Goal: Task Accomplishment & Management: Manage account settings

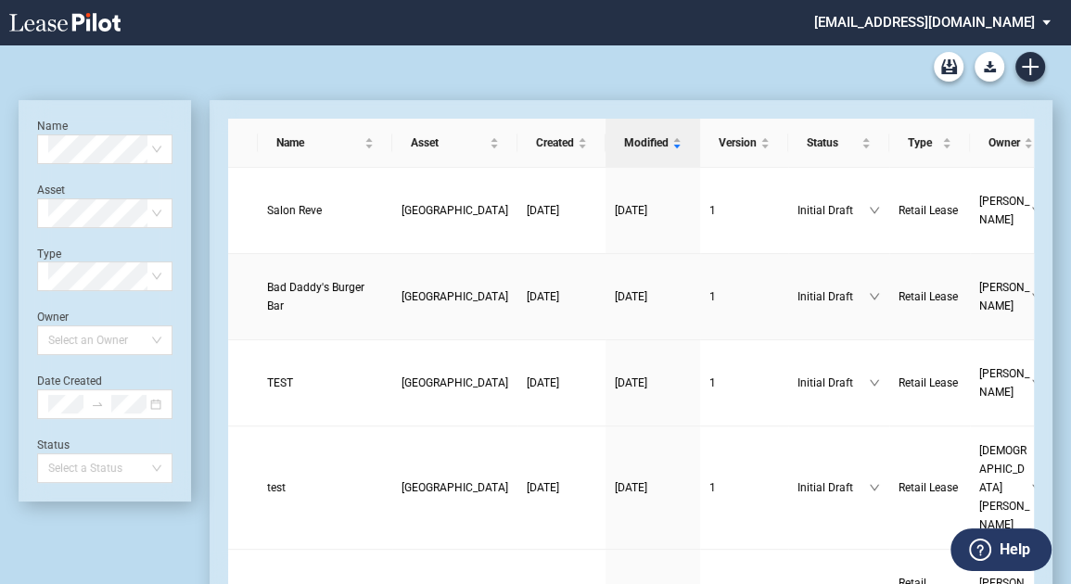
click at [311, 308] on span "Bad Daddy's Burger Bar" at bounding box center [315, 297] width 97 height 32
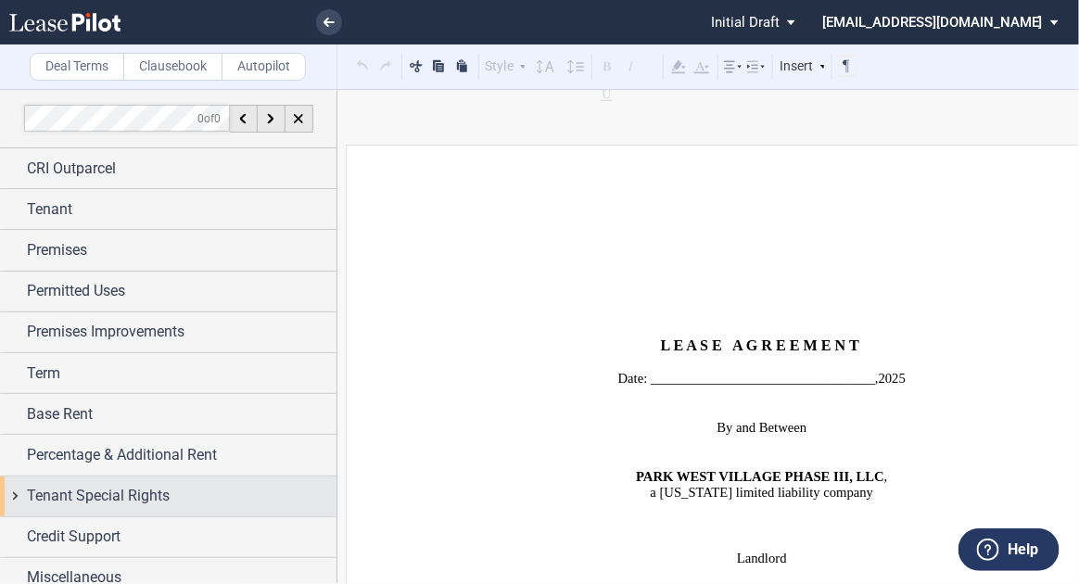
scroll to position [12, 0]
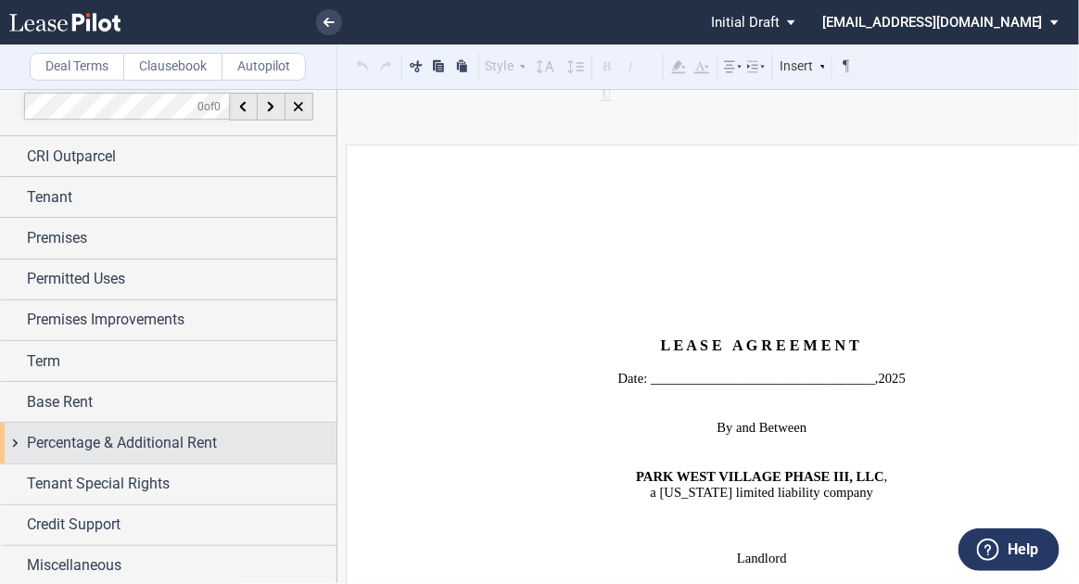
click at [100, 442] on span "Percentage & Additional Rent" at bounding box center [122, 443] width 190 height 22
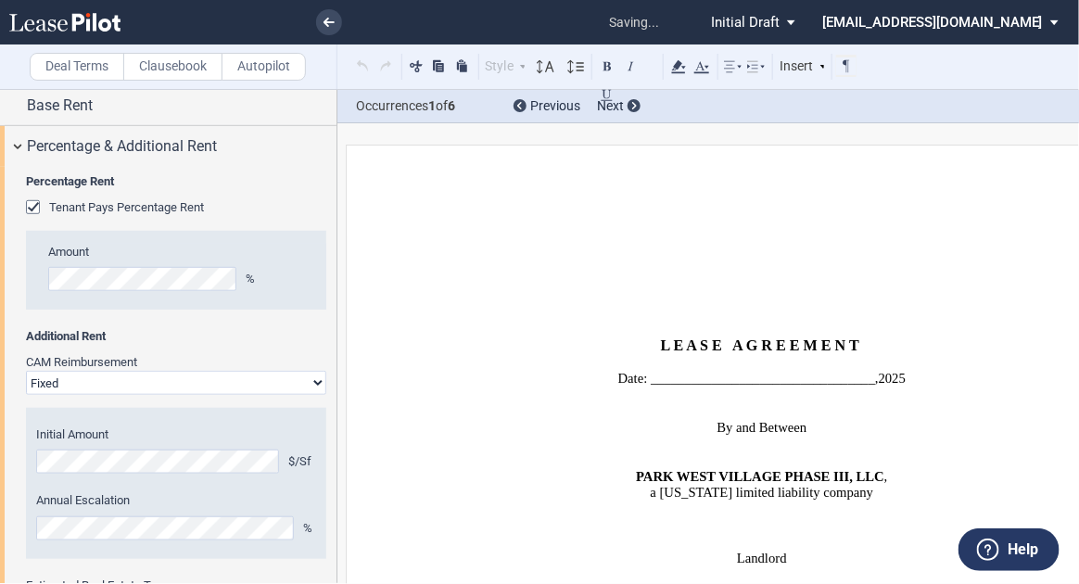
scroll to position [2332, 0]
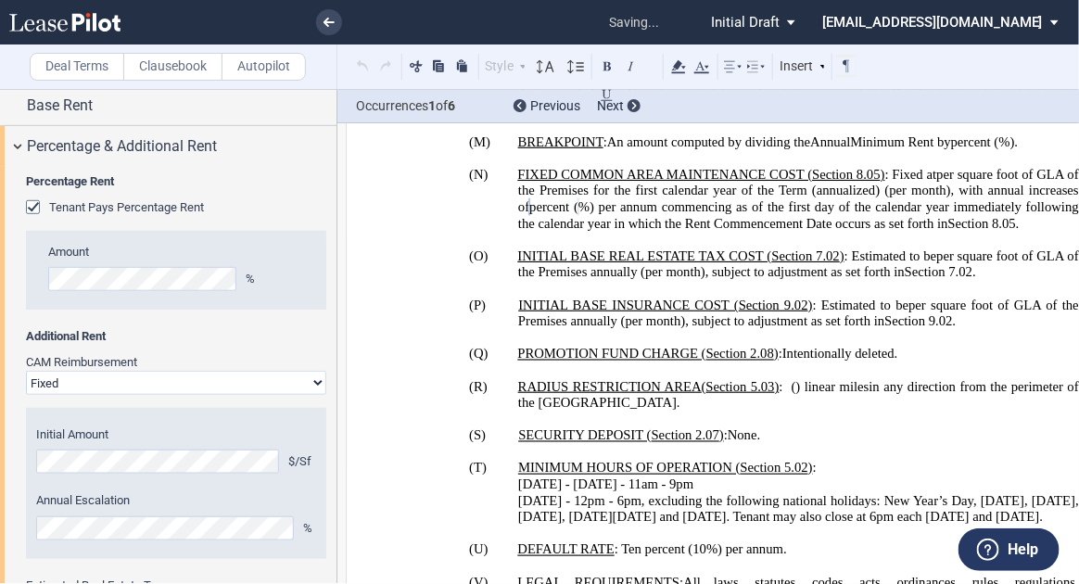
click at [638, 232] on p "(N) FIXED COMMON AREA MAINTENANCE COST ( ﻿ Section 8.05 ﻿ ) : Fixed at ﻿ ﻿ per …" at bounding box center [798, 199] width 561 height 65
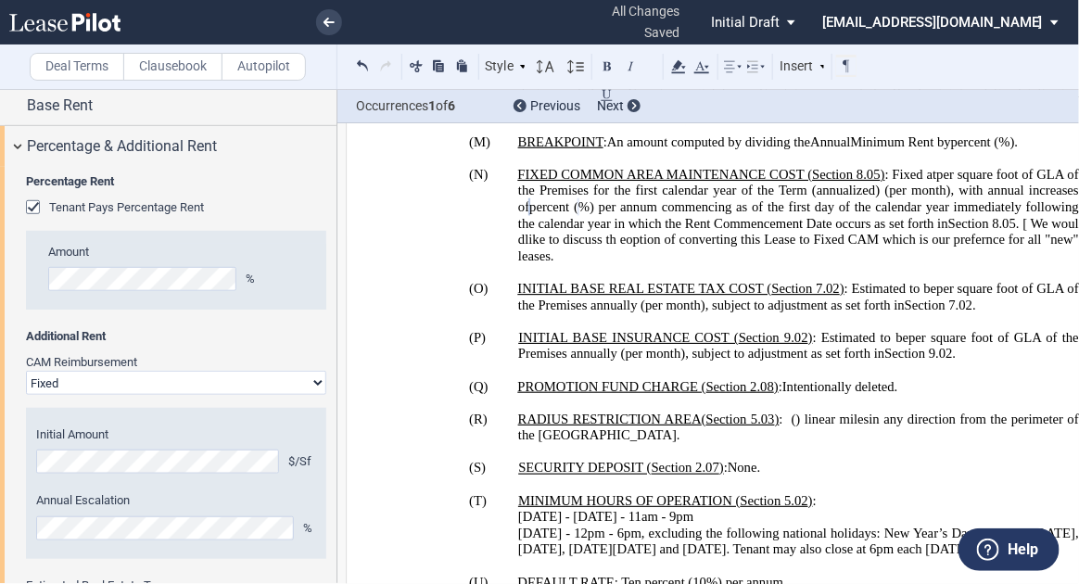
click at [619, 264] on span ". [ We woul dlike to discuss th eoption of converting this Lease to Fixed CAM w…" at bounding box center [800, 240] width 565 height 48
click at [689, 264] on span ". [ We woul dlike to discuss th eoption of converting this Lease to Fixed CAM w…" at bounding box center [800, 240] width 565 height 48
drag, startPoint x: 701, startPoint y: 344, endPoint x: 731, endPoint y: 330, distance: 32.8
click at [702, 264] on span ". [ We woul dlike to discuss th eoption of converting this Lease to Fixed CAM w…" at bounding box center [800, 240] width 565 height 48
click at [807, 264] on span ". [ We would like to discuss th eoption of converting this Lease to Fixed CAM w…" at bounding box center [800, 240] width 565 height 48
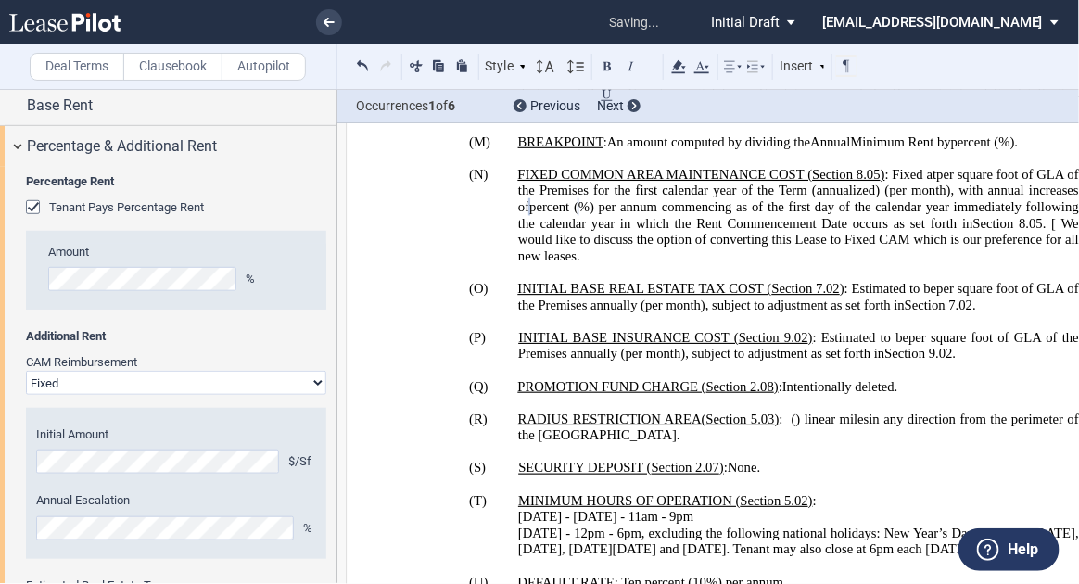
click at [646, 264] on span ". [ We would like to discuss the option of converting this Lease to Fixed CAM w…" at bounding box center [800, 240] width 565 height 48
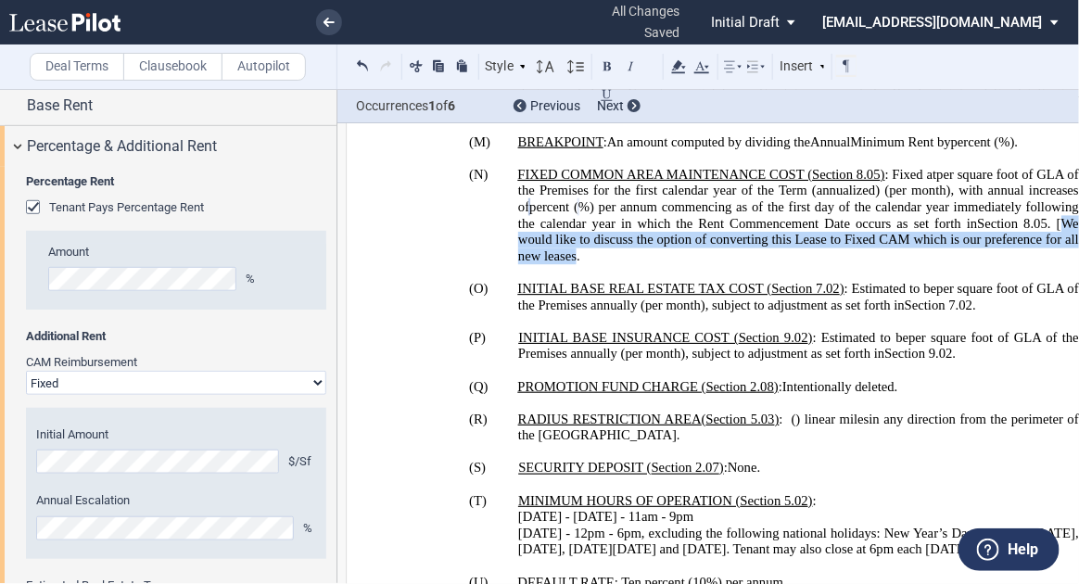
drag, startPoint x: 645, startPoint y: 338, endPoint x: 741, endPoint y: 362, distance: 98.5
click at [741, 264] on span ". [We would like to discuss the option of converting this Lease to Fixed CAM wh…" at bounding box center [800, 240] width 565 height 48
click at [680, 65] on use at bounding box center [679, 66] width 14 height 13
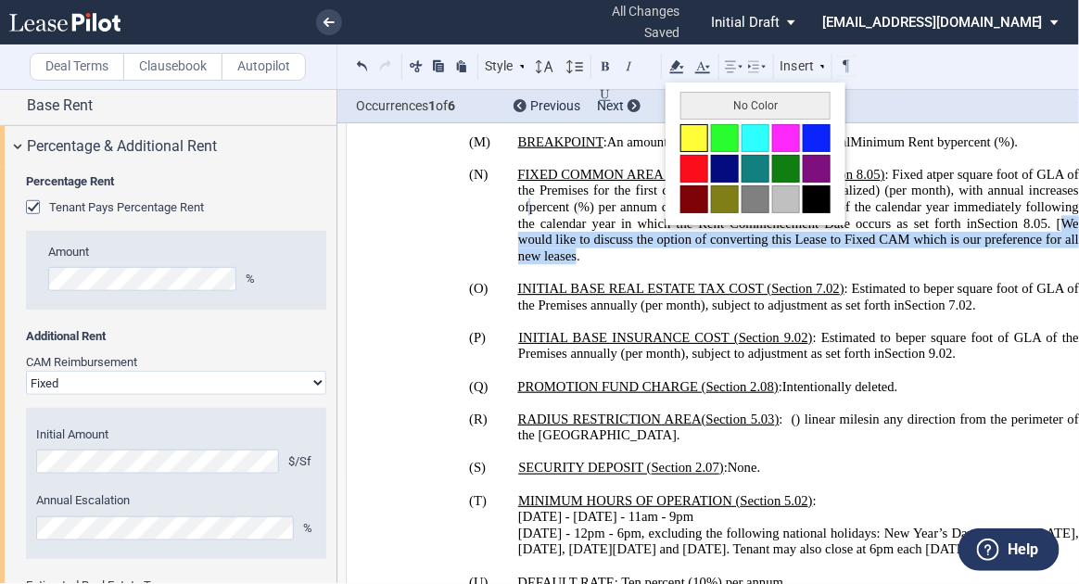
drag, startPoint x: 697, startPoint y: 131, endPoint x: 715, endPoint y: 241, distance: 111.7
click at [697, 131] on button at bounding box center [694, 138] width 28 height 28
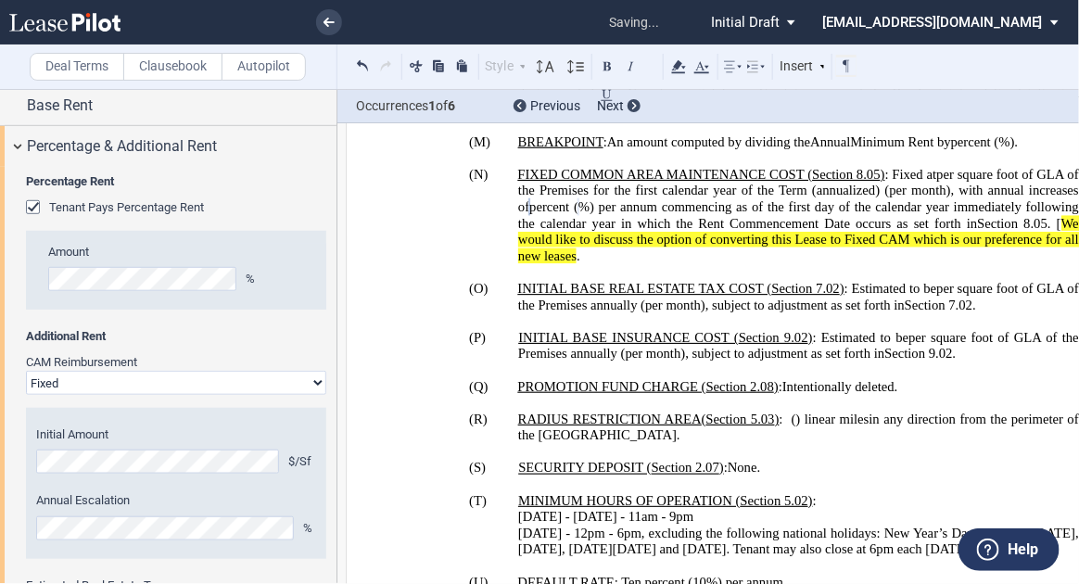
click at [740, 264] on span ". [ We would like to discuss the option of converting this Lease to Fixed CAM w…" at bounding box center [800, 240] width 565 height 48
drag, startPoint x: 762, startPoint y: 364, endPoint x: 772, endPoint y: 358, distance: 12.1
click at [762, 265] on p "(N) FIXED COMMON AREA MAINTENANCE COST ( ﻿ Section 8.05 ﻿ ) : Fixed at ﻿ ﻿ per …" at bounding box center [798, 216] width 561 height 98
click at [774, 265] on p "(N) FIXED COMMON AREA MAINTENANCE COST ( ﻿ Section 8.05 ﻿ ) : Fixed at ﻿ ﻿ per …" at bounding box center [798, 216] width 561 height 98
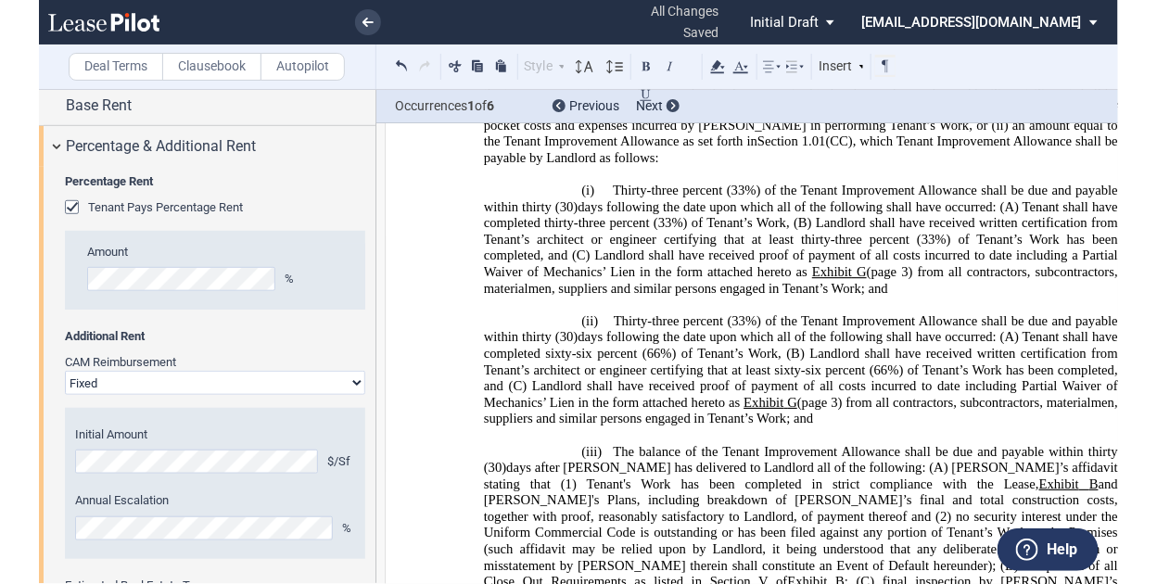
scroll to position [30738, 0]
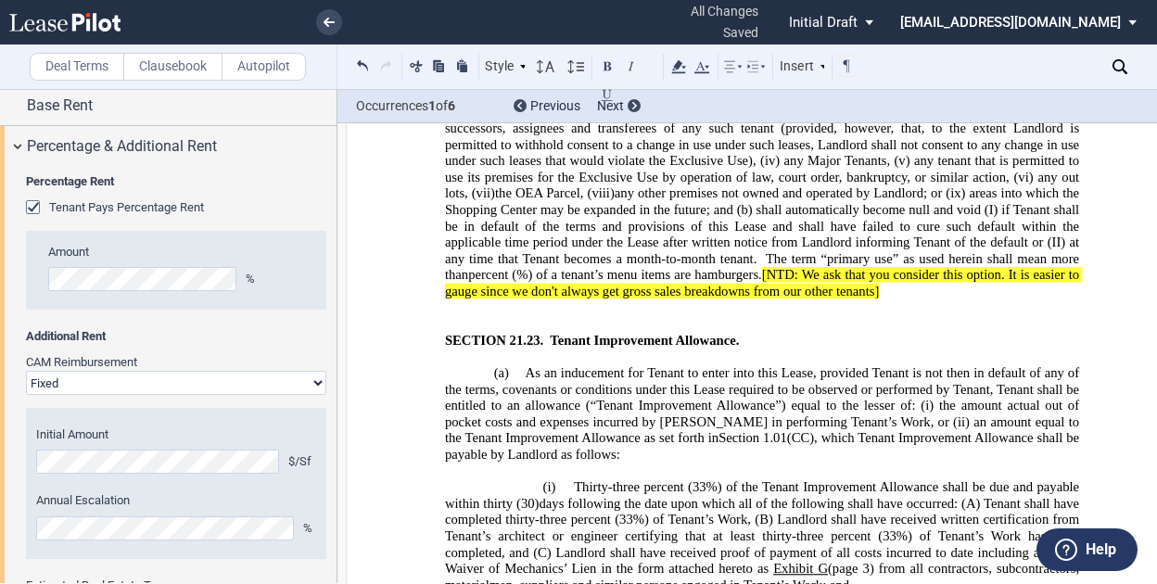
drag, startPoint x: 1033, startPoint y: 313, endPoint x: 1066, endPoint y: 305, distance: 34.4
drag, startPoint x: 716, startPoint y: 296, endPoint x: 750, endPoint y: 290, distance: 34.8
drag, startPoint x: 932, startPoint y: 297, endPoint x: 1100, endPoint y: 299, distance: 167.8
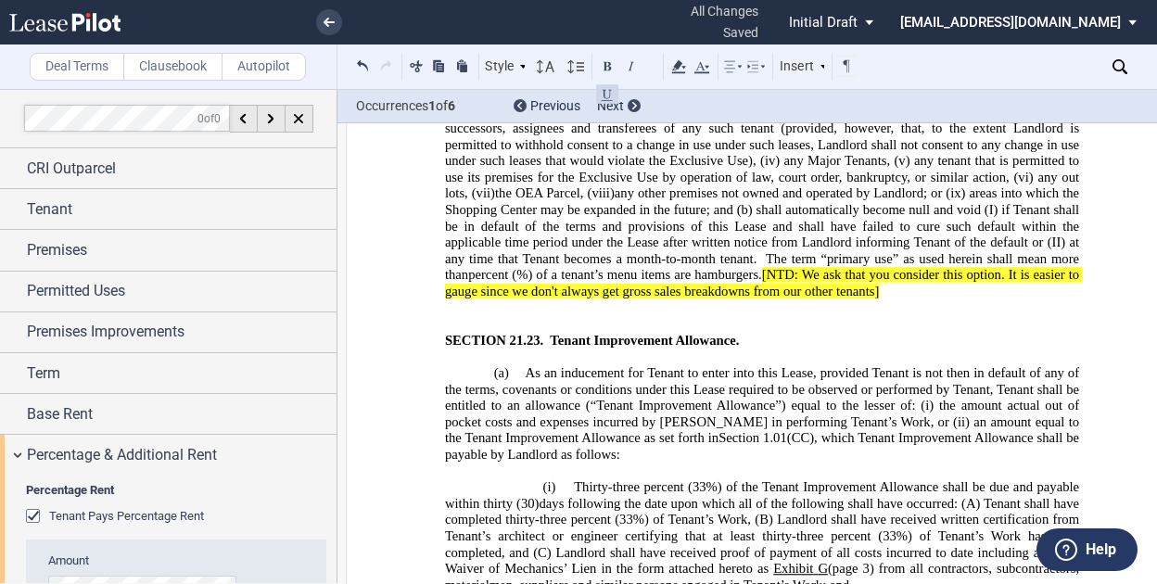
scroll to position [309, 0]
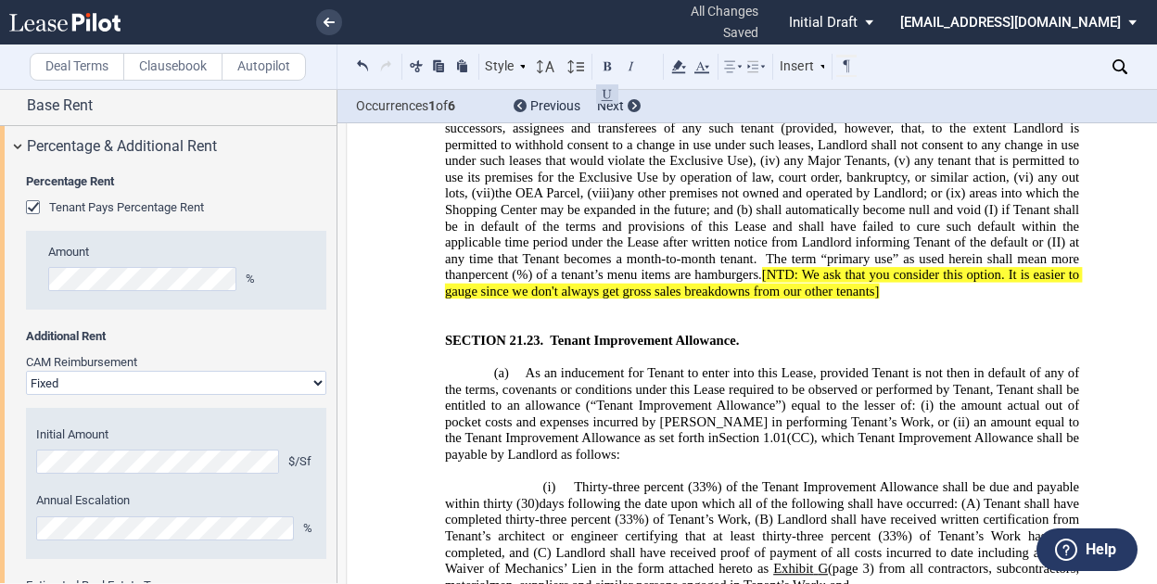
drag, startPoint x: 641, startPoint y: 318, endPoint x: 744, endPoint y: 319, distance: 103.8
drag, startPoint x: 673, startPoint y: 313, endPoint x: 829, endPoint y: 328, distance: 156.5
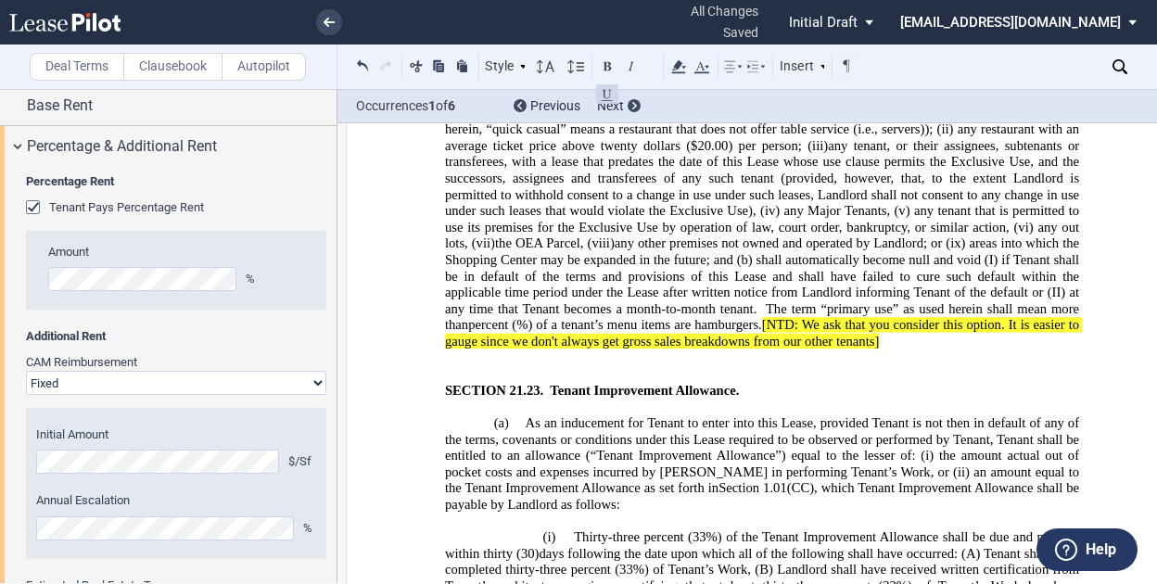
scroll to position [30663, 0]
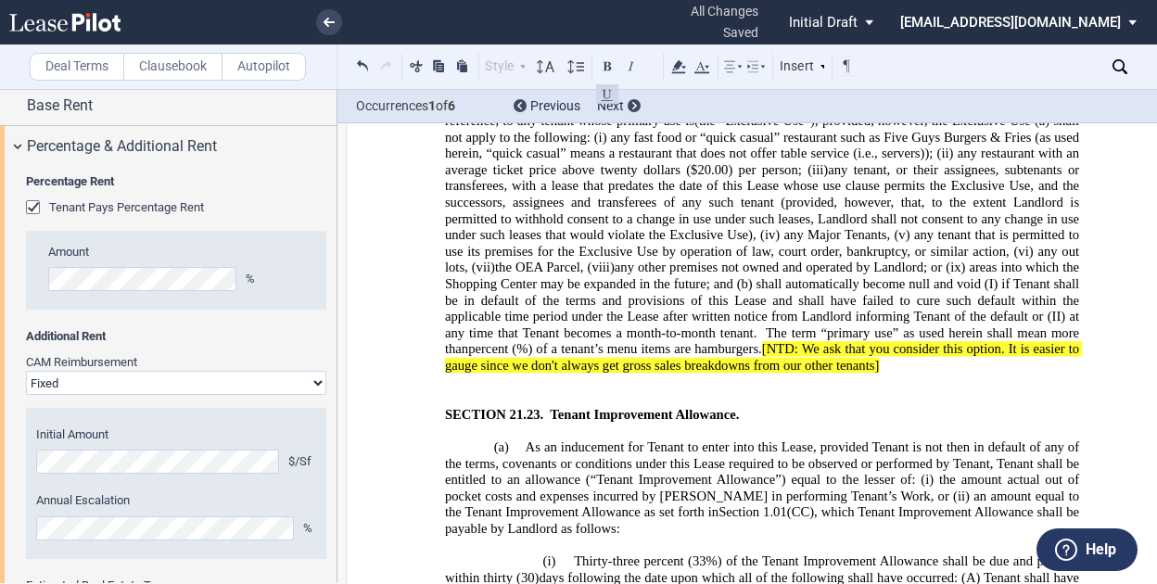
drag, startPoint x: 507, startPoint y: 239, endPoint x: 639, endPoint y: 553, distance: 340.7
copy div "​ The Redevelopment Work shall include the expansion of the "Event Area" which …"
drag, startPoint x: 940, startPoint y: 405, endPoint x: 865, endPoint y: 417, distance: 76.1
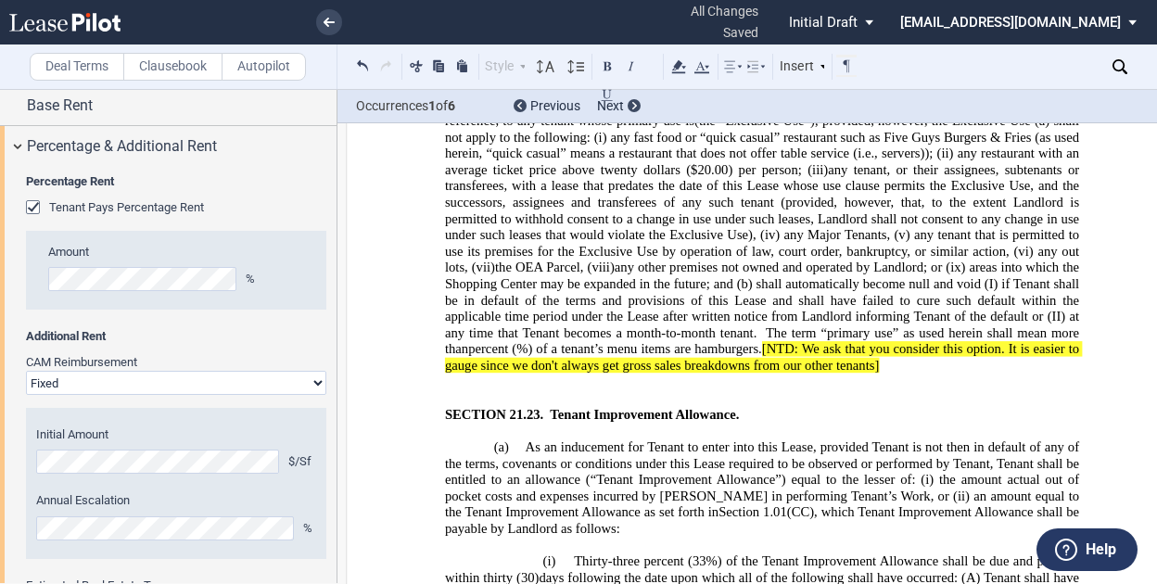
drag, startPoint x: 591, startPoint y: 408, endPoint x: 805, endPoint y: 411, distance: 213.2
drag, startPoint x: 771, startPoint y: 409, endPoint x: 694, endPoint y: 409, distance: 76.9
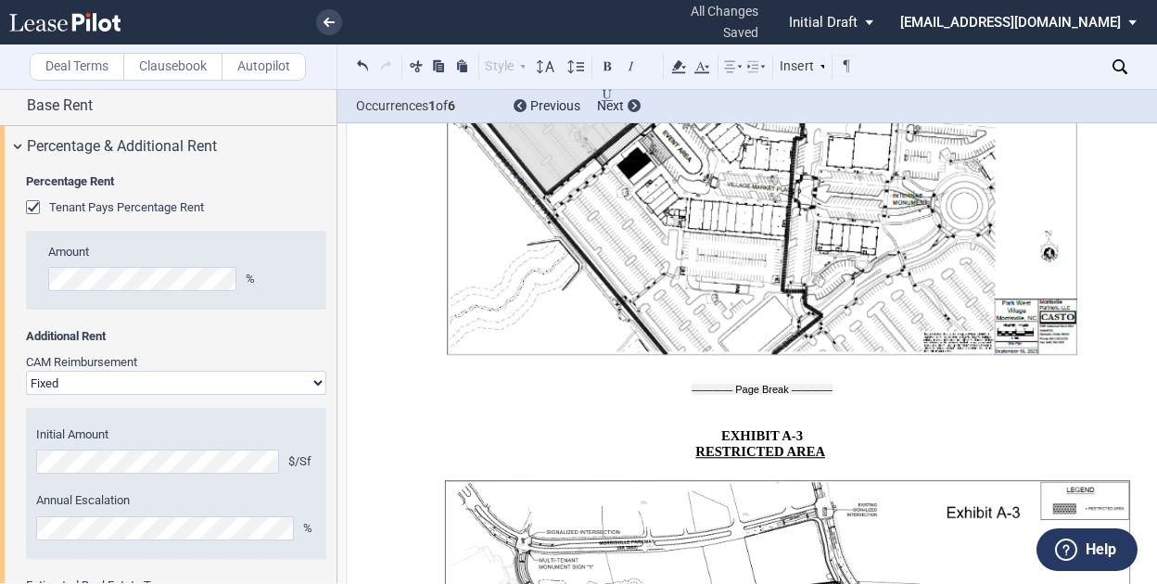
scroll to position [34298, 0]
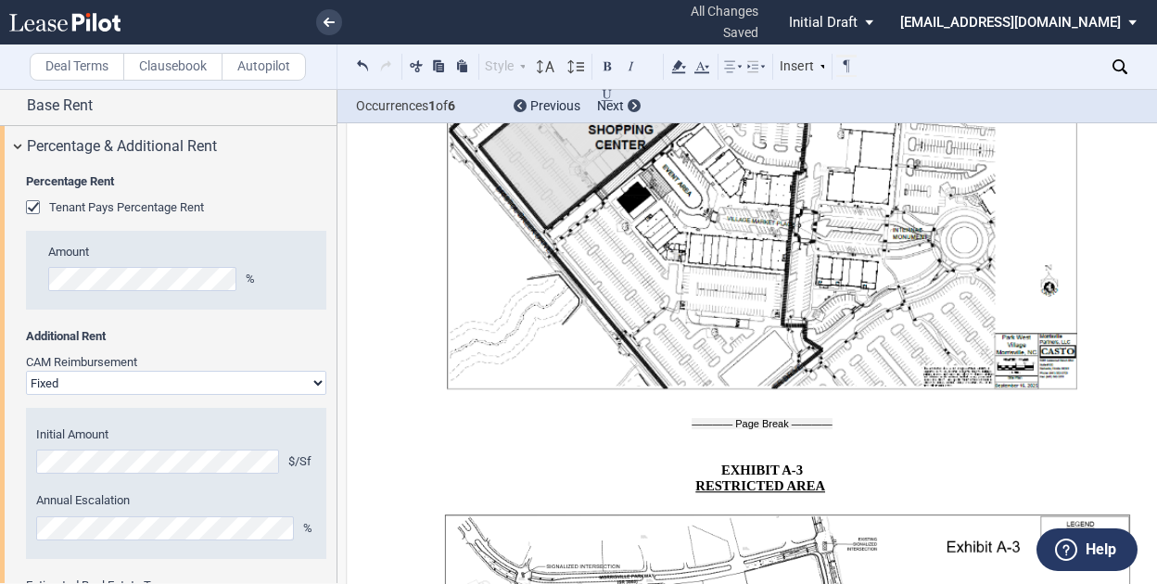
drag, startPoint x: 436, startPoint y: 323, endPoint x: 445, endPoint y: 322, distance: 9.3
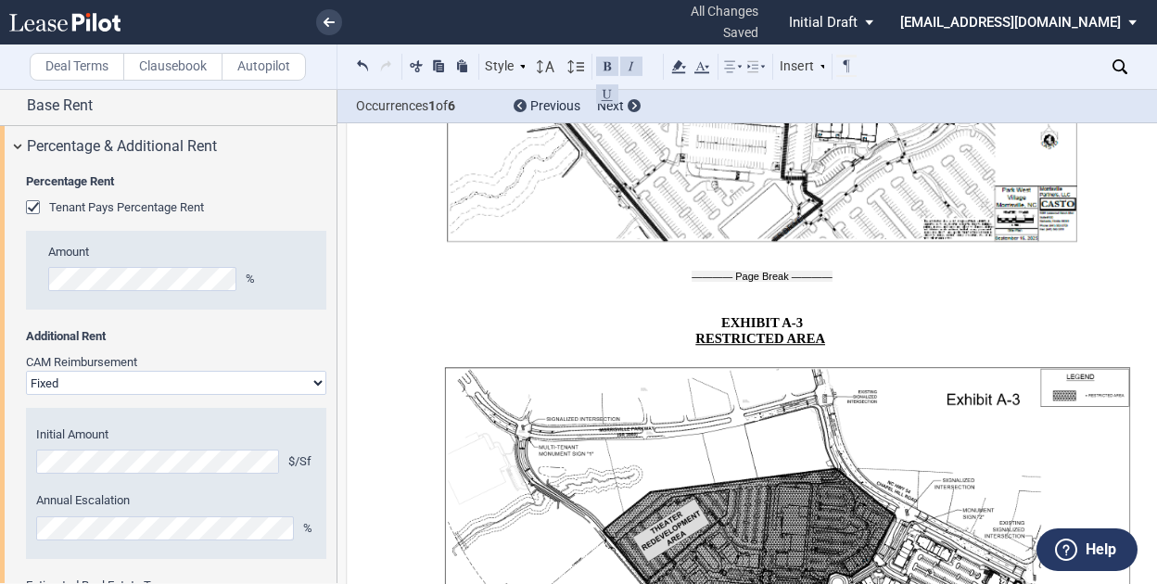
scroll to position [34446, 0]
drag, startPoint x: 1044, startPoint y: 485, endPoint x: 439, endPoint y: 462, distance: 604.9
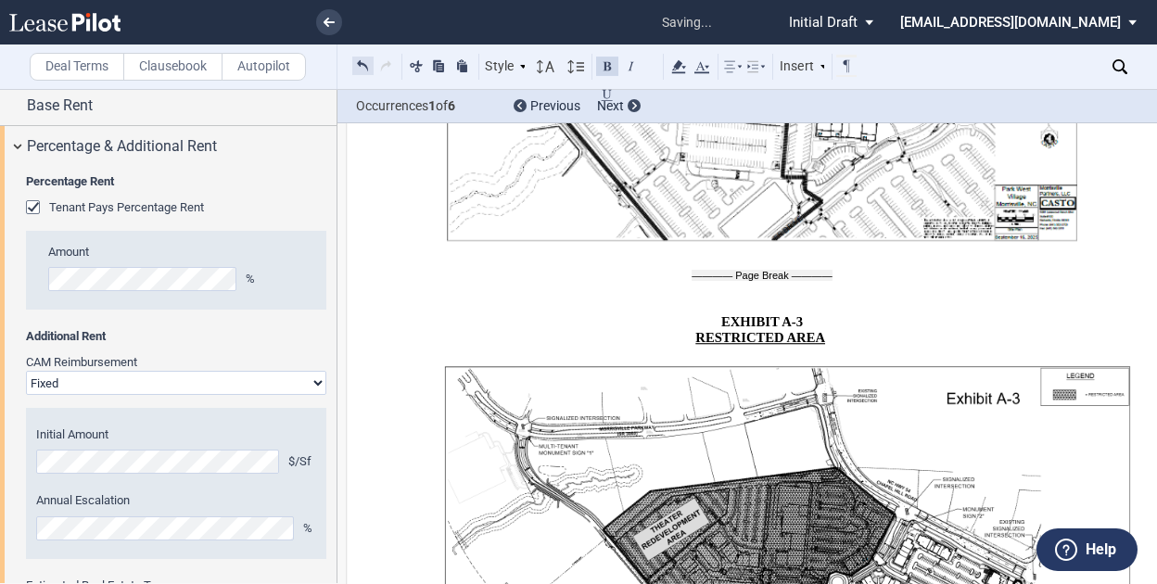
click at [358, 68] on button at bounding box center [362, 66] width 21 height 22
click at [360, 65] on button at bounding box center [362, 66] width 21 height 22
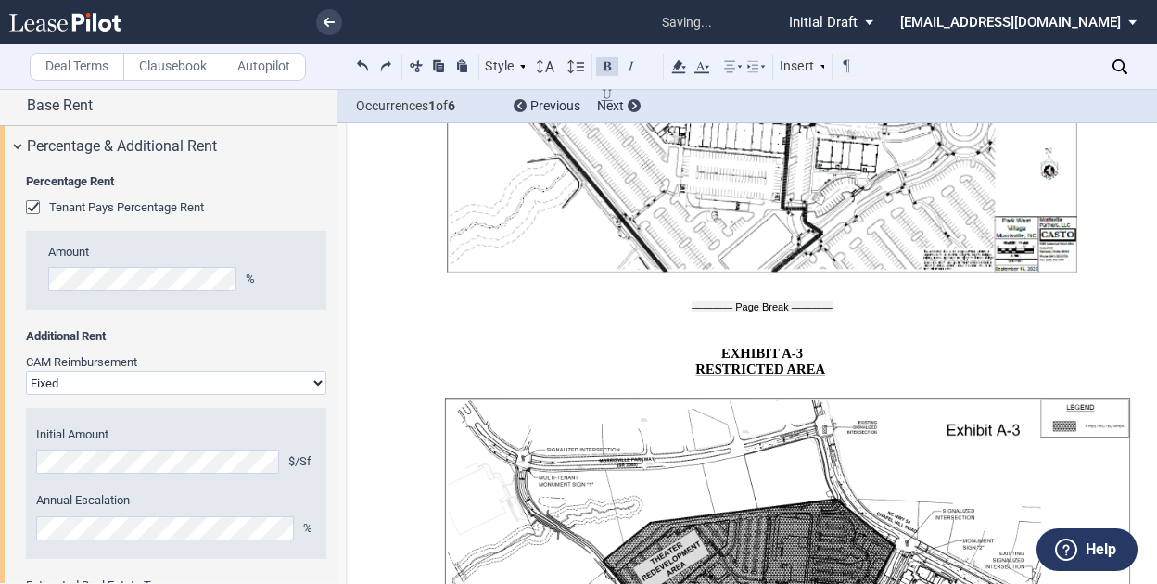
scroll to position [34298, 0]
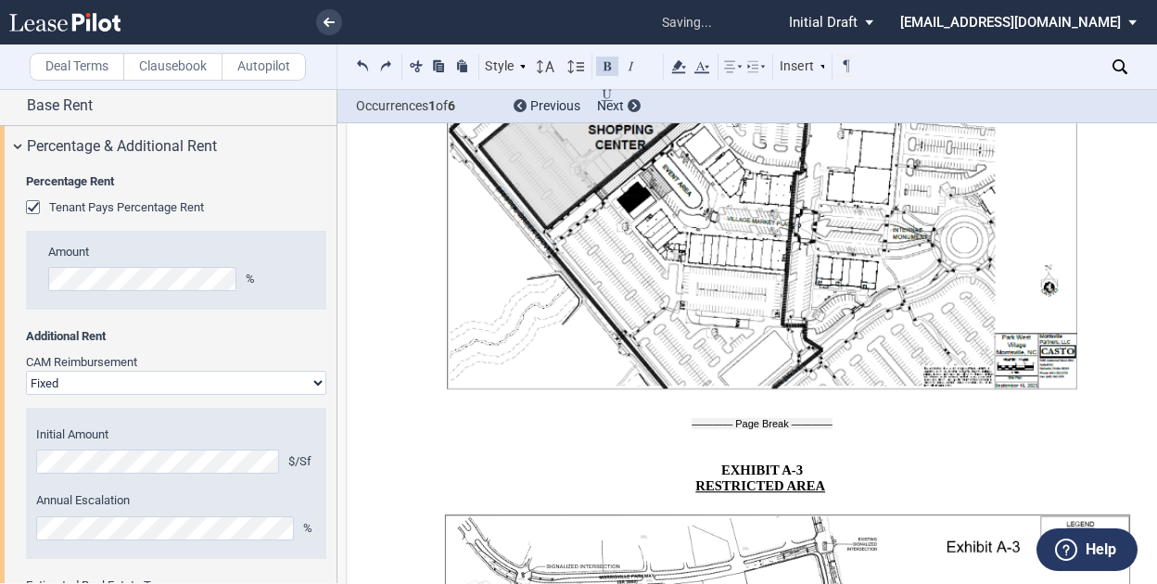
drag, startPoint x: 780, startPoint y: 312, endPoint x: 970, endPoint y: 312, distance: 190.1
drag, startPoint x: 985, startPoint y: 318, endPoint x: 480, endPoint y: 320, distance: 505.3
drag, startPoint x: 441, startPoint y: 315, endPoint x: 979, endPoint y: 321, distance: 537.7
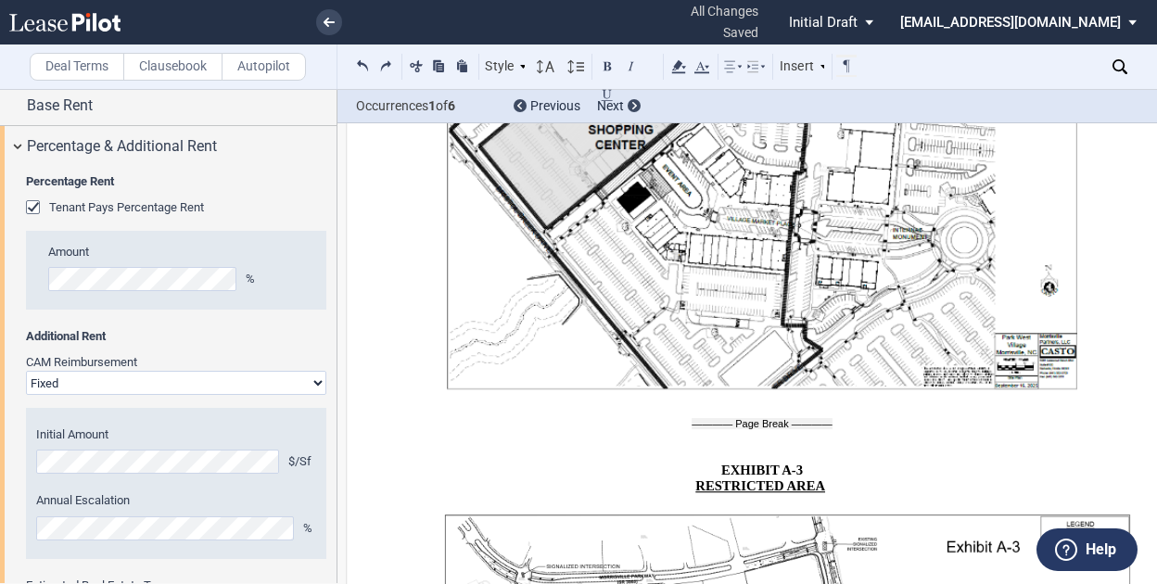
drag, startPoint x: 678, startPoint y: 258, endPoint x: 688, endPoint y: 256, distance: 10.4
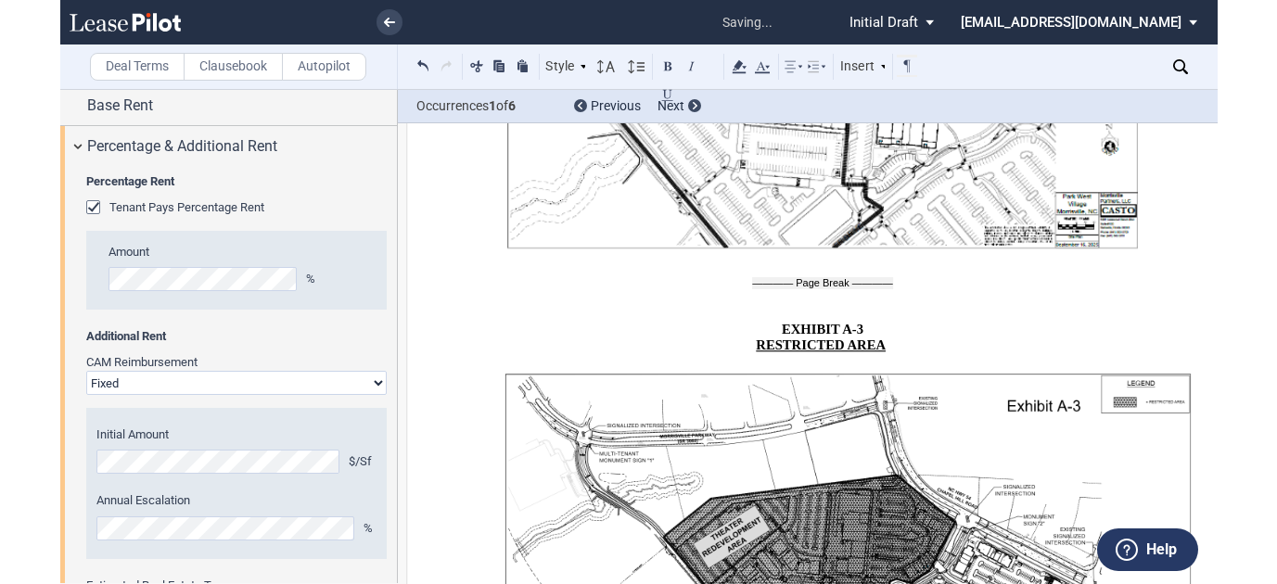
scroll to position [34446, 0]
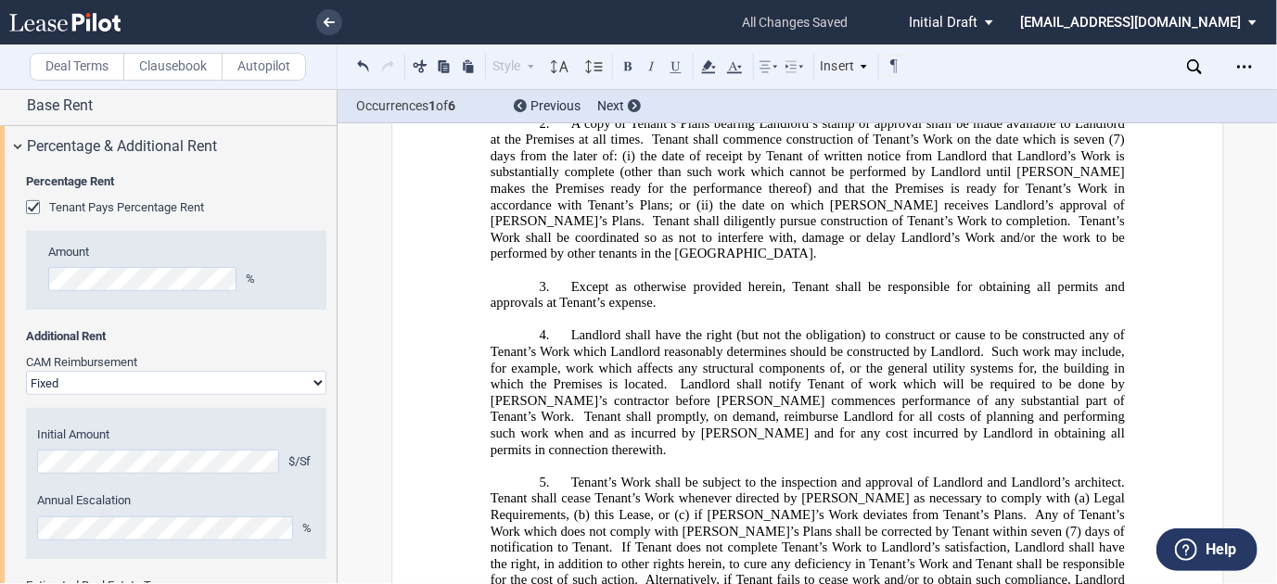
scroll to position [37709, 0]
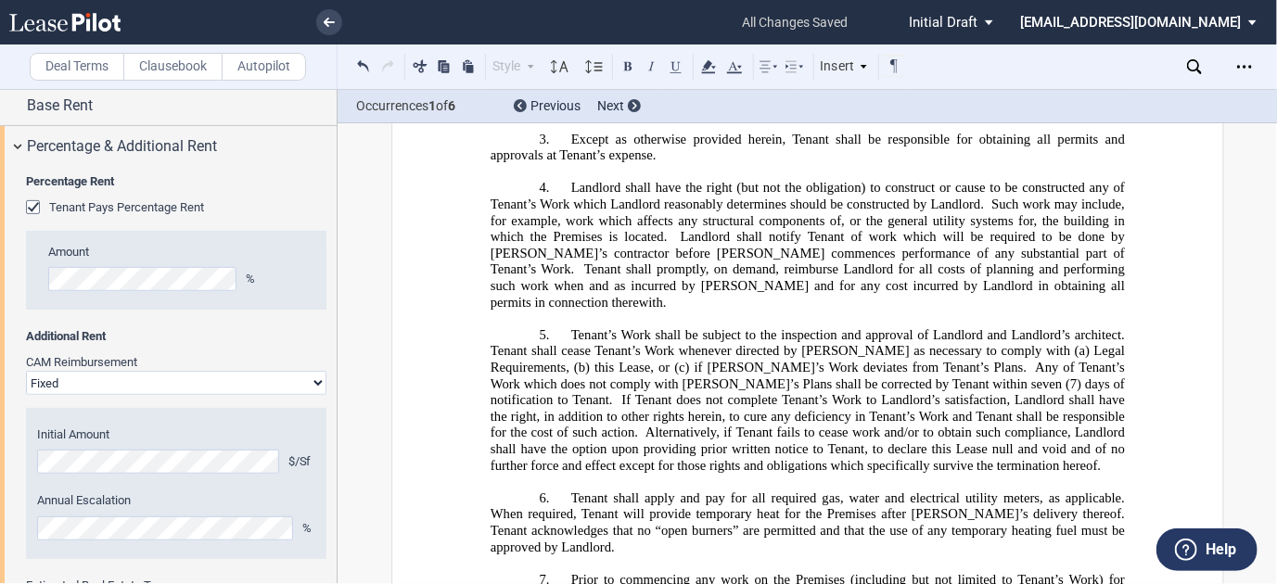
drag, startPoint x: 1036, startPoint y: 211, endPoint x: 1059, endPoint y: 228, distance: 28.6
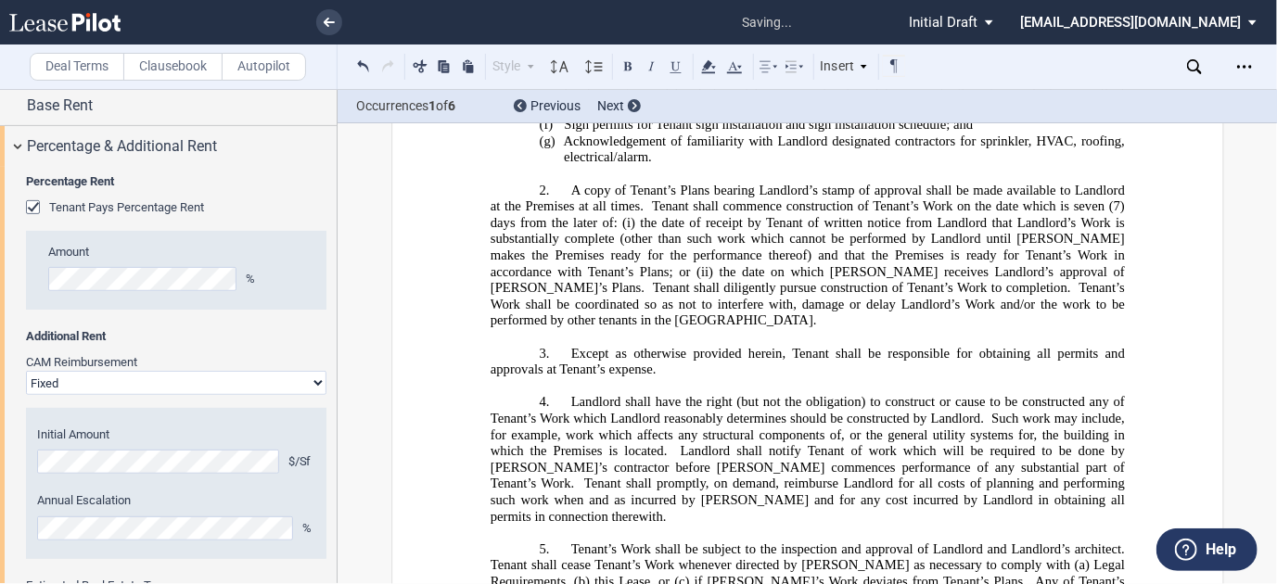
scroll to position [37487, 0]
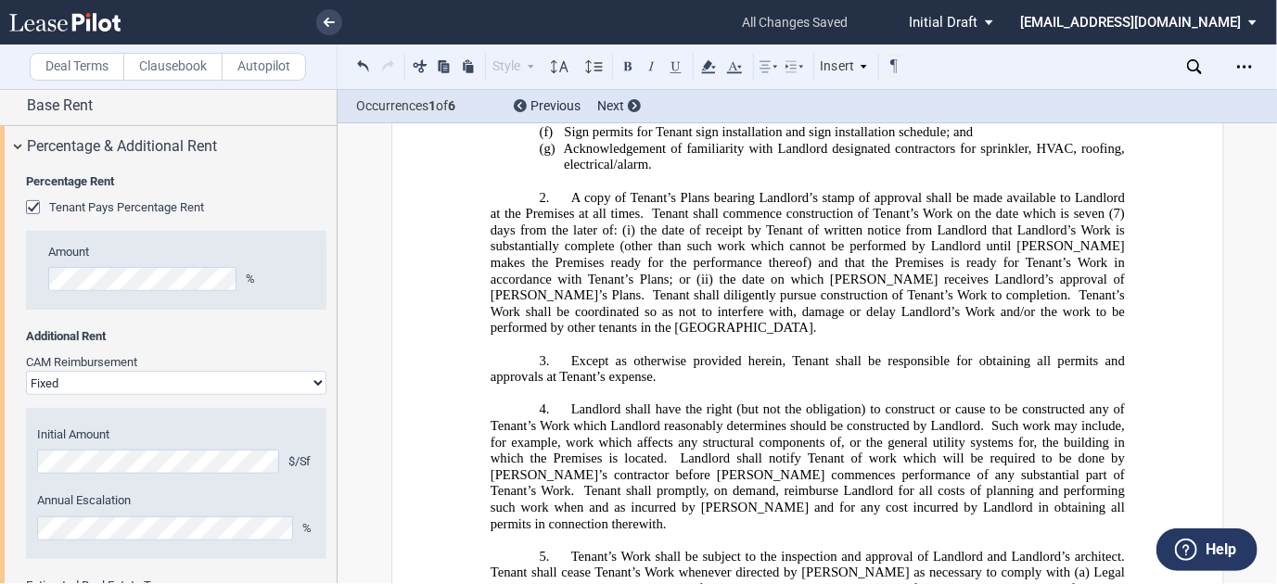
drag, startPoint x: 854, startPoint y: 238, endPoint x: 784, endPoint y: 288, distance: 85.7
click at [709, 71] on icon at bounding box center [708, 67] width 22 height 22
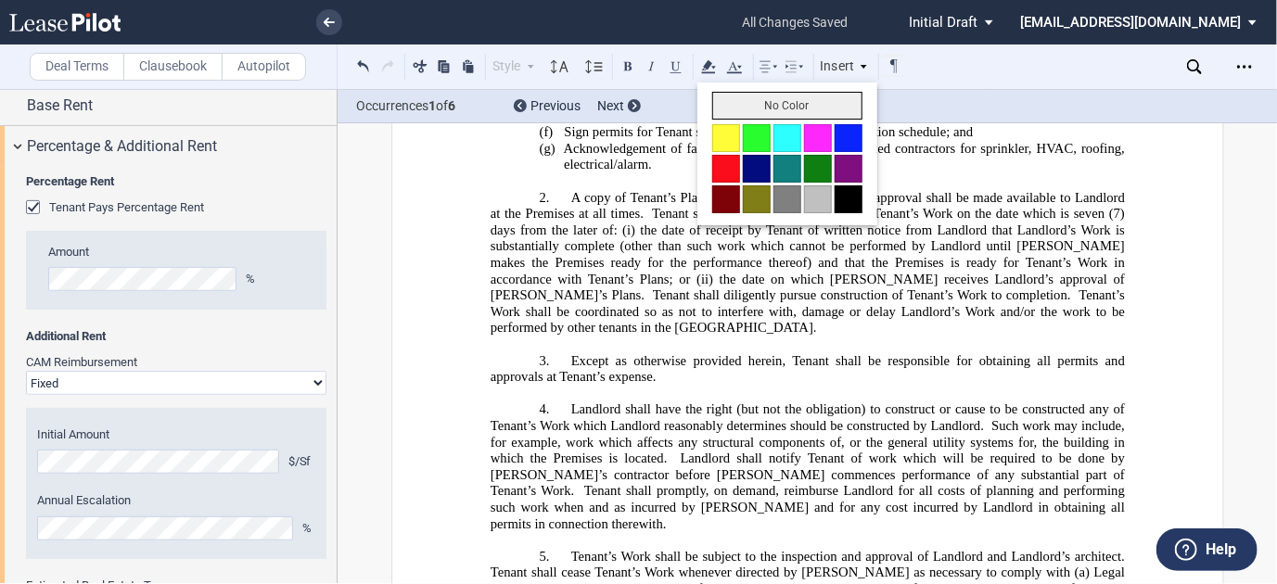
click at [750, 103] on button "No Color" at bounding box center [787, 106] width 150 height 28
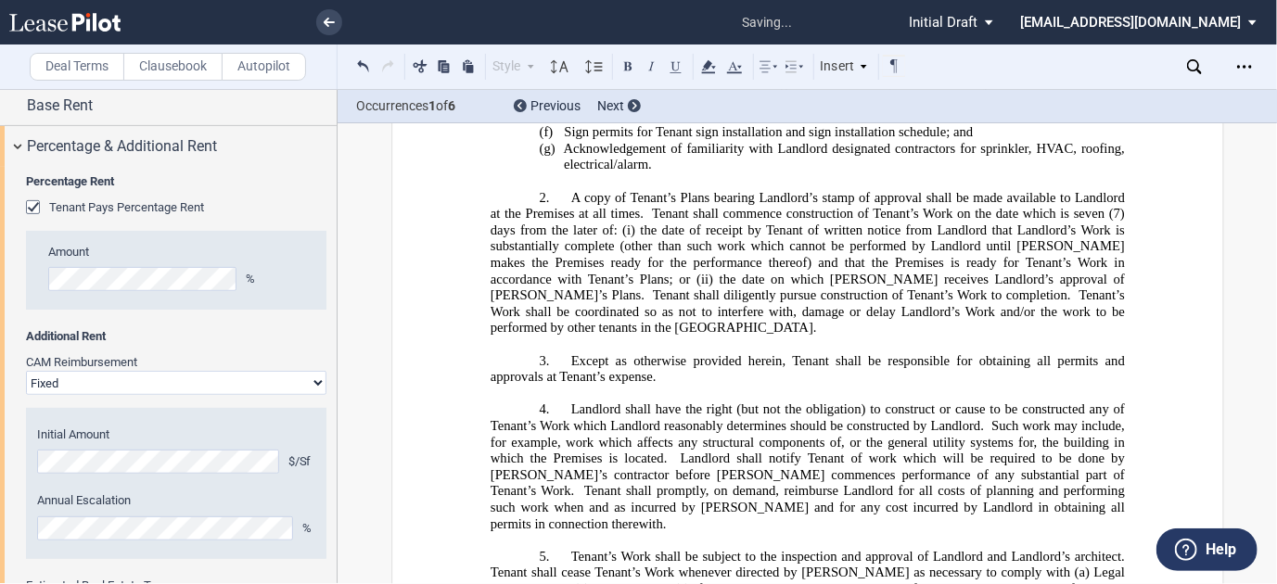
click at [703, 71] on icon at bounding box center [708, 67] width 22 height 22
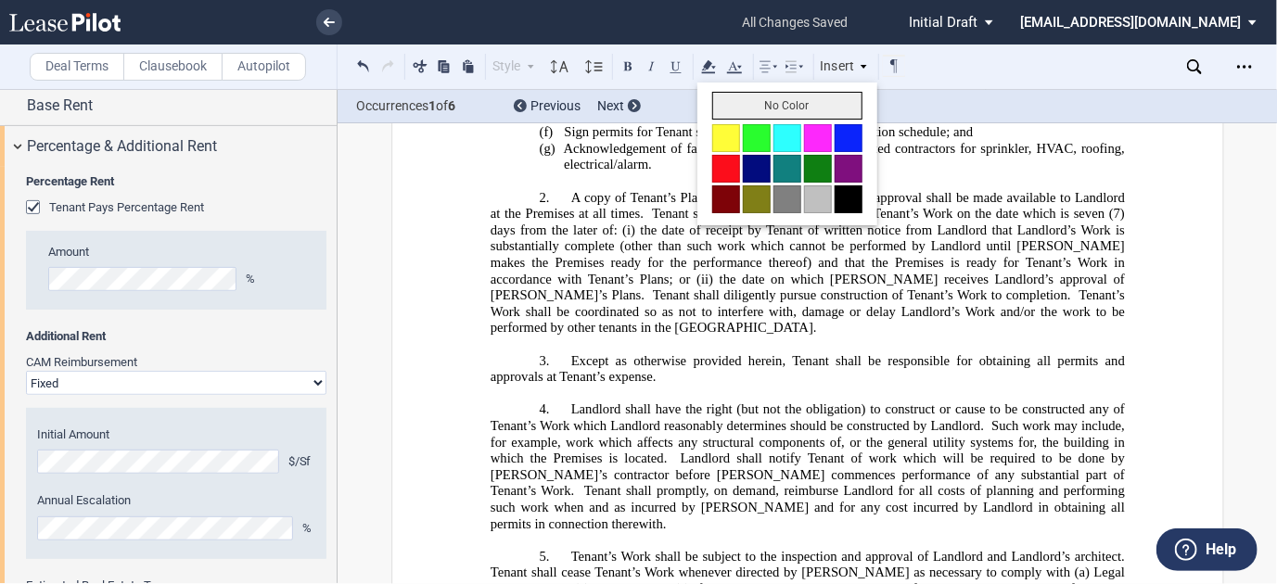
click at [731, 111] on button "No Color" at bounding box center [787, 106] width 150 height 28
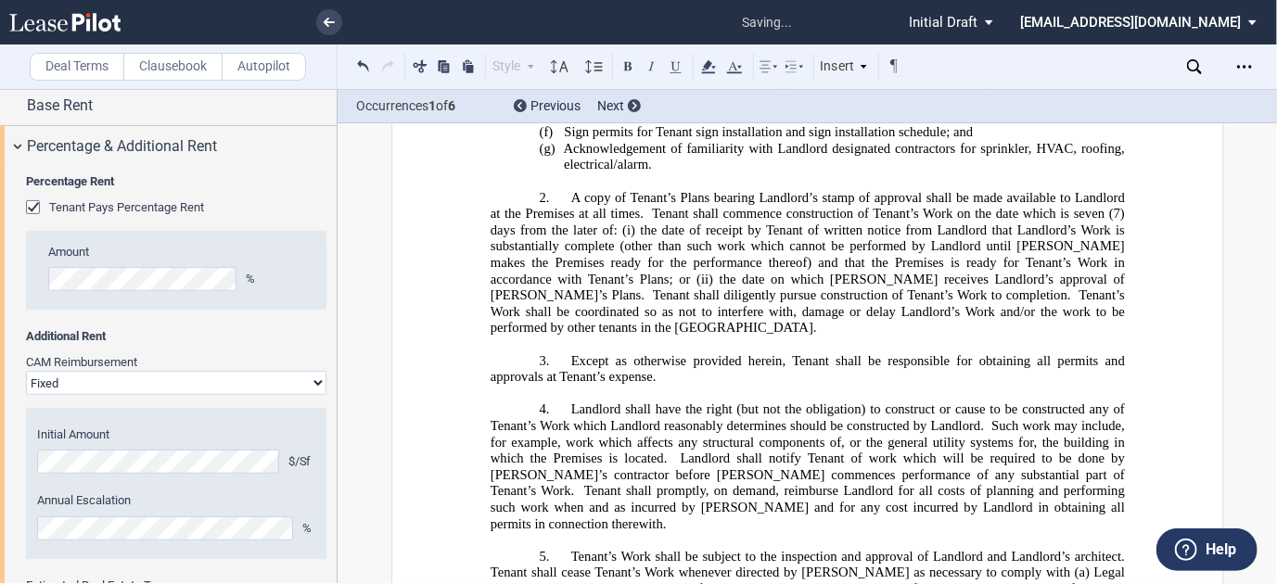
drag, startPoint x: 604, startPoint y: 246, endPoint x: 773, endPoint y: 285, distance: 174.1
click at [734, 71] on use at bounding box center [734, 67] width 15 height 12
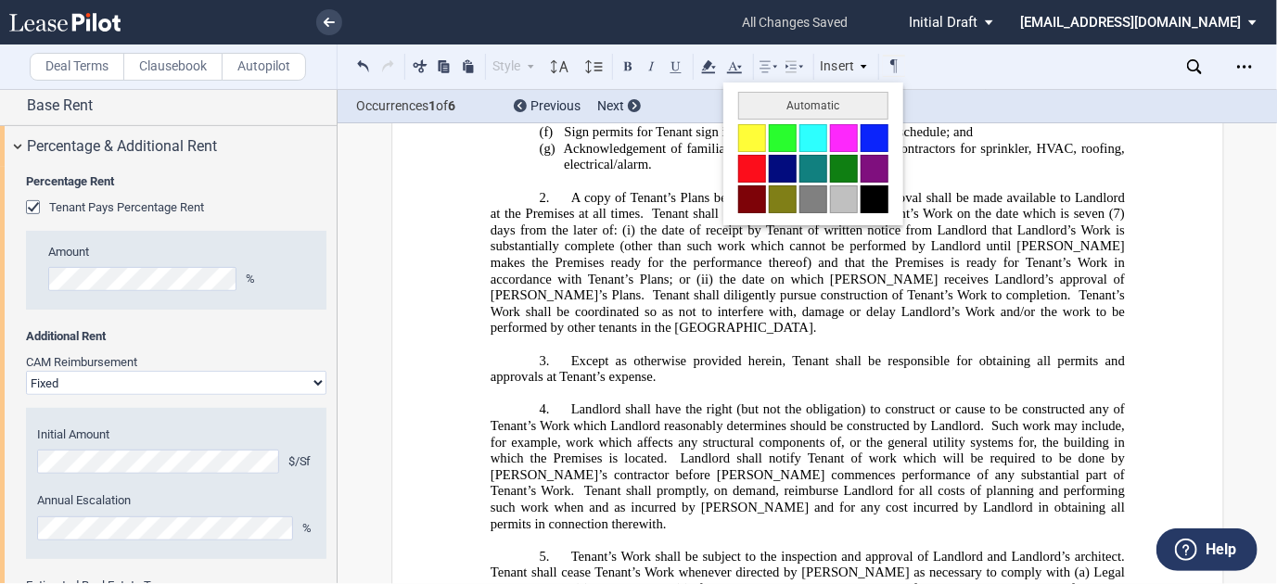
click at [878, 198] on button at bounding box center [874, 199] width 28 height 28
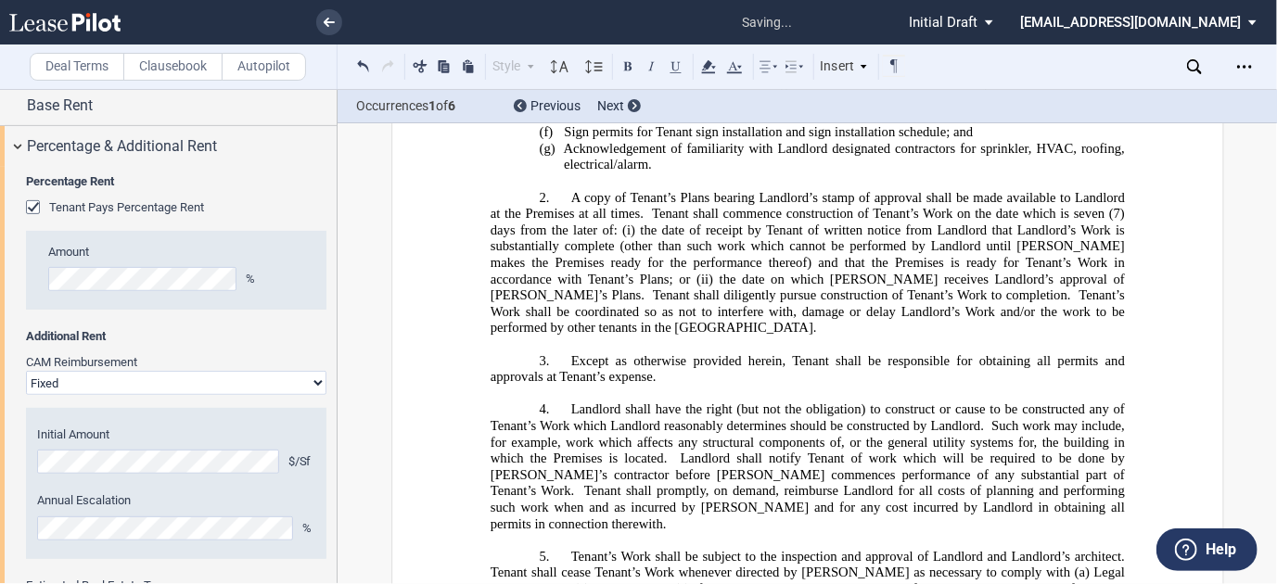
drag, startPoint x: 777, startPoint y: 286, endPoint x: 604, endPoint y: 241, distance: 179.0
click at [738, 73] on icon at bounding box center [734, 67] width 22 height 22
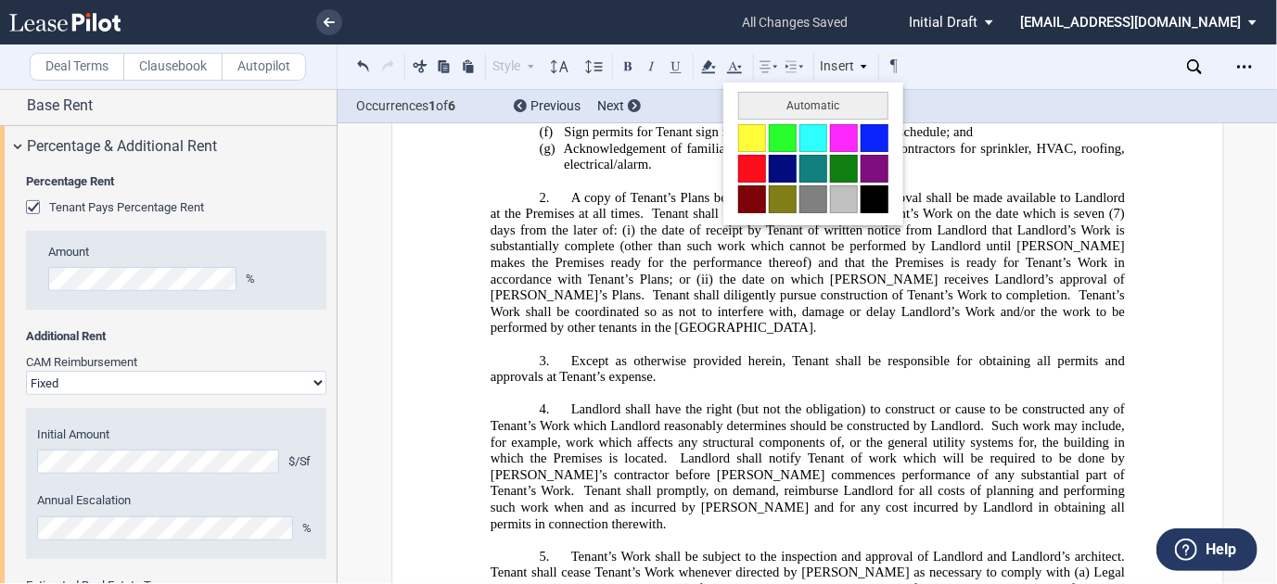
click at [869, 195] on button at bounding box center [874, 199] width 28 height 28
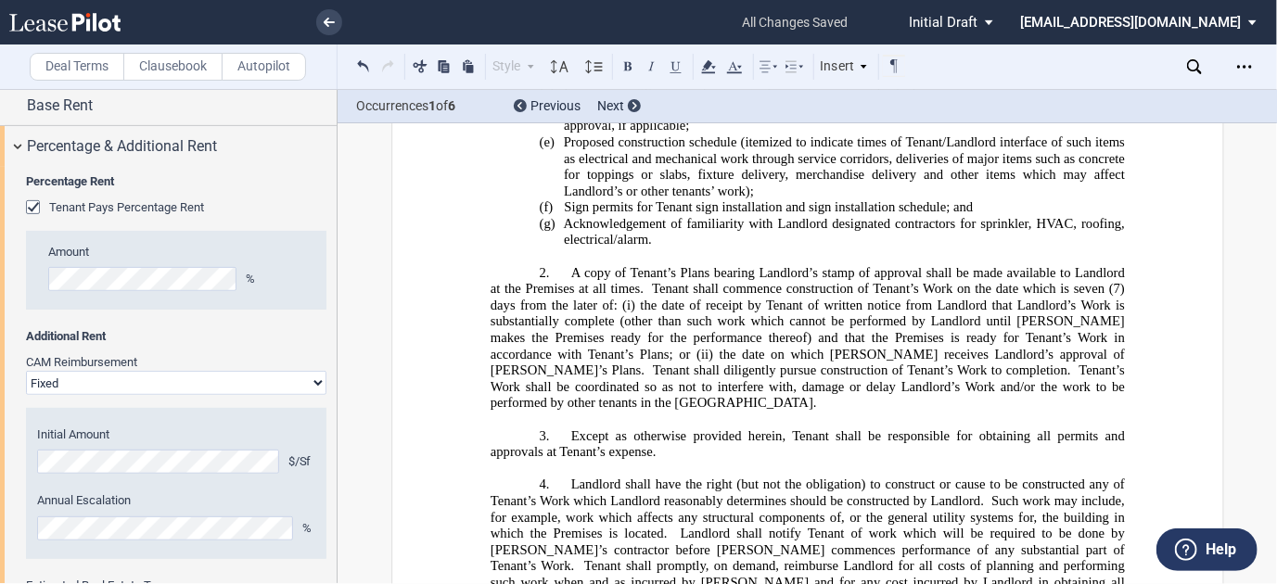
scroll to position [37190, 0]
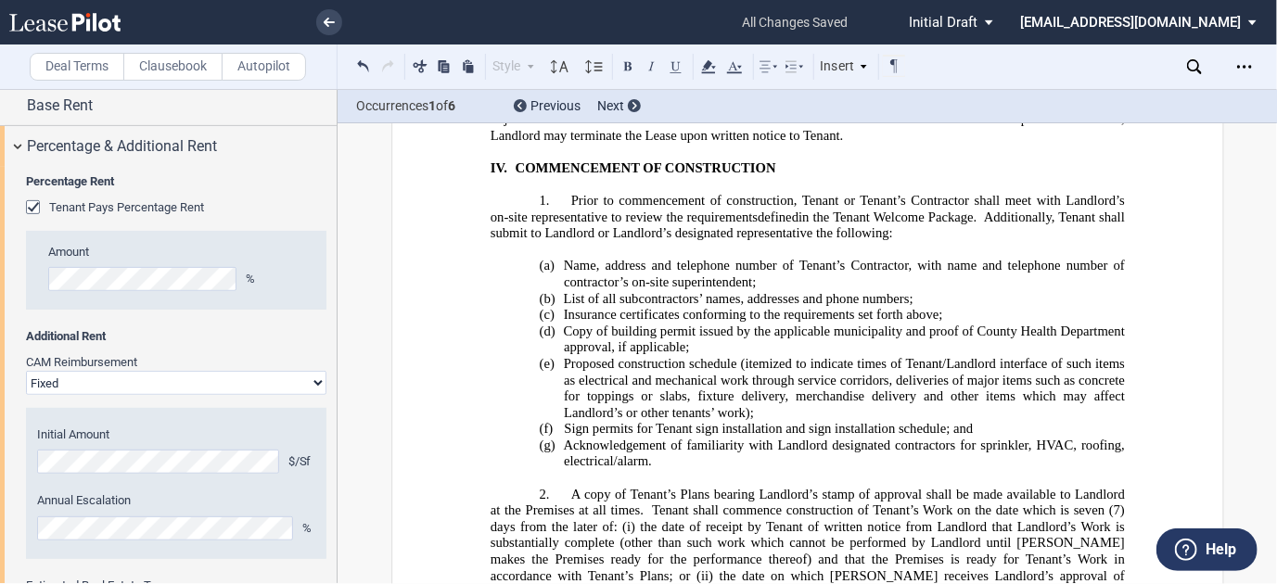
drag, startPoint x: 915, startPoint y: 292, endPoint x: 960, endPoint y: 291, distance: 44.5
click at [713, 73] on icon at bounding box center [708, 67] width 22 height 22
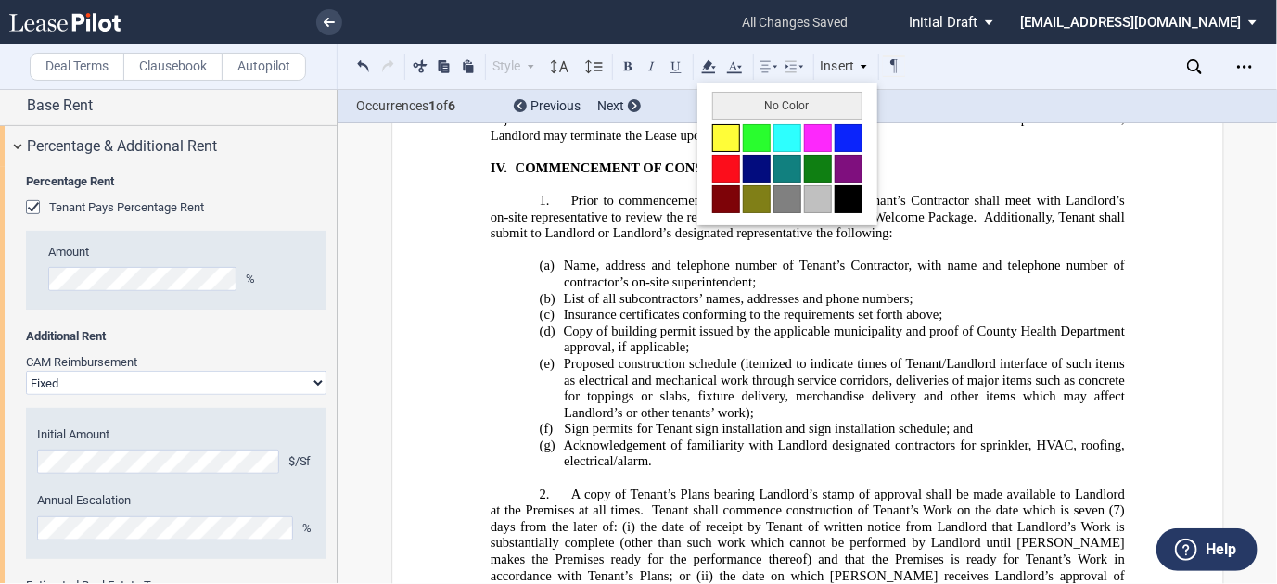
click at [721, 133] on button at bounding box center [726, 138] width 28 height 28
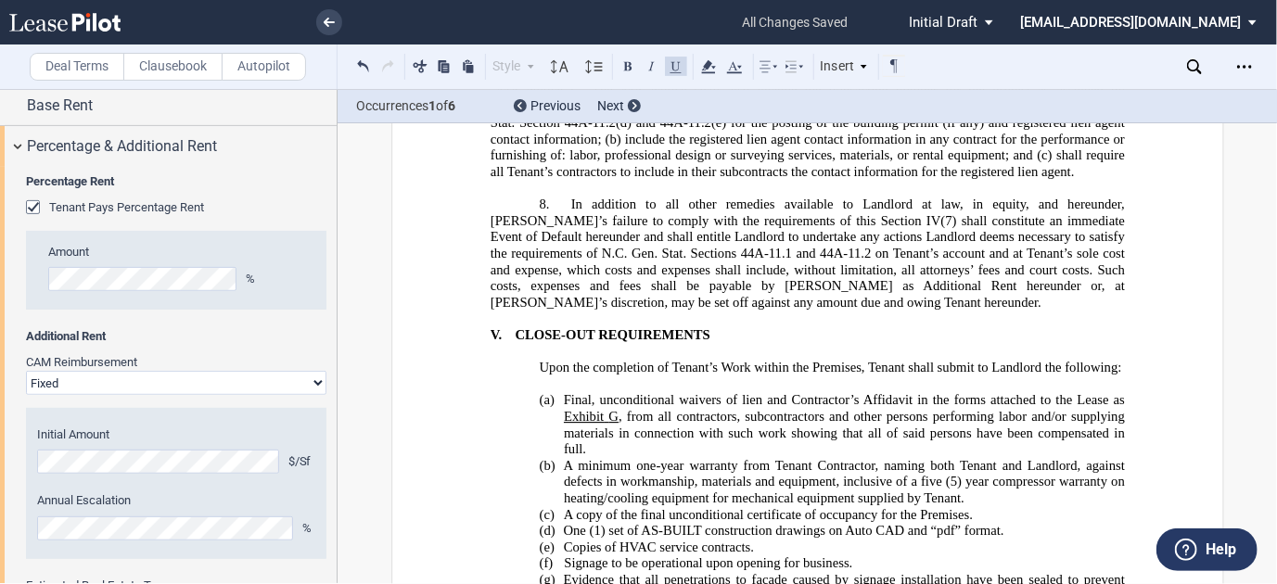
scroll to position [38303, 0]
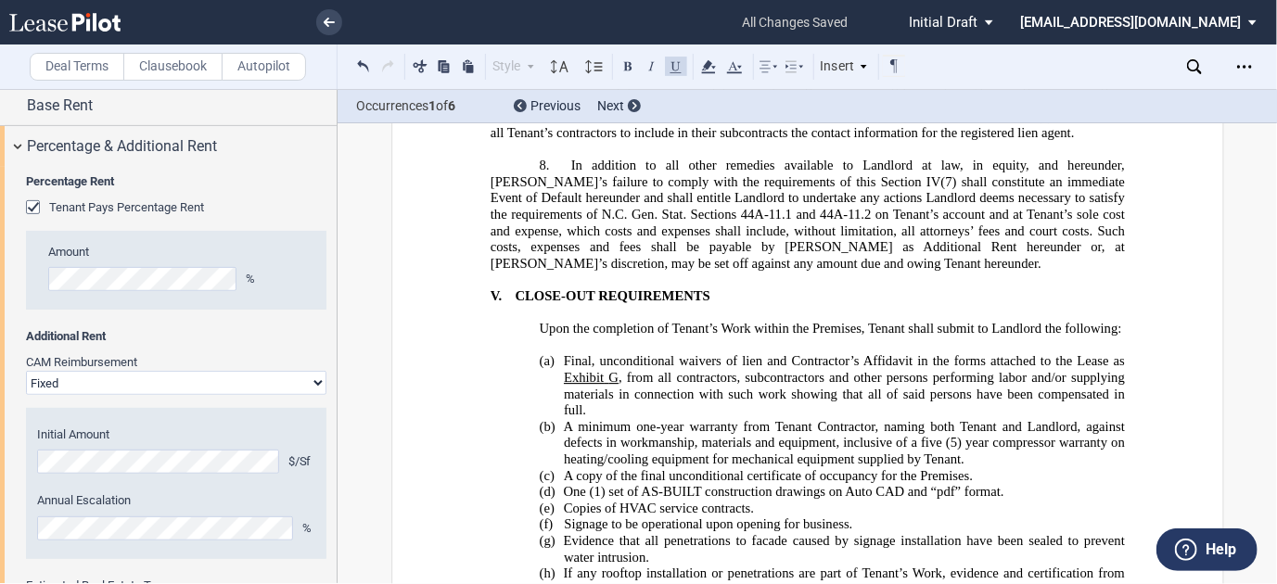
drag, startPoint x: 545, startPoint y: 284, endPoint x: 625, endPoint y: 303, distance: 82.1
click at [708, 71] on icon at bounding box center [708, 67] width 22 height 22
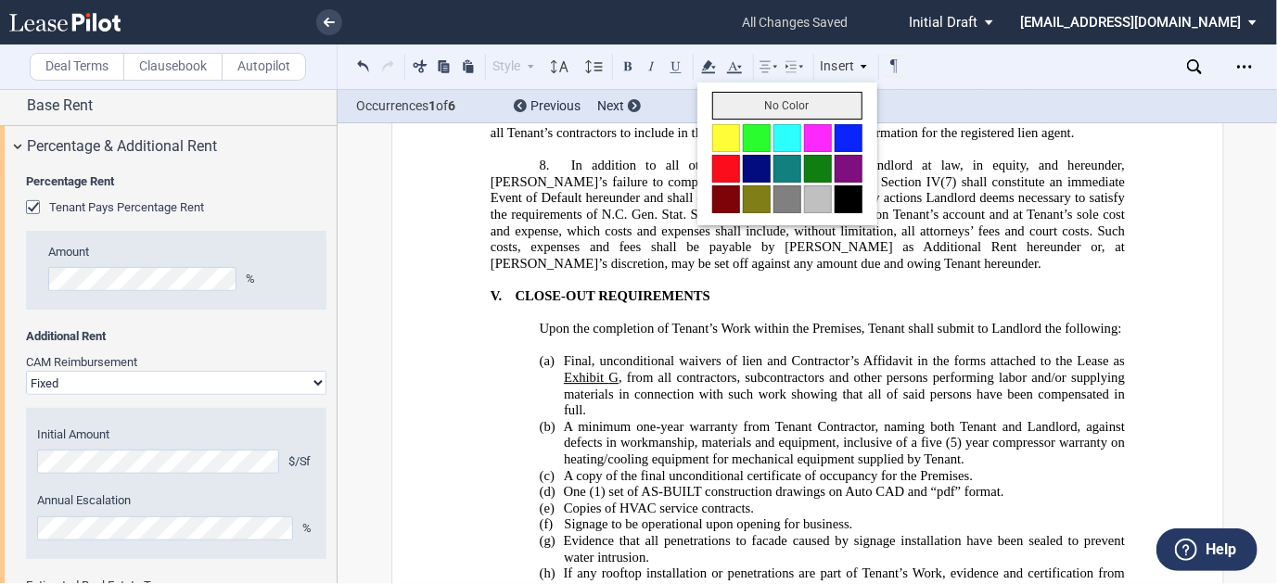
click at [727, 106] on button "No Color" at bounding box center [787, 106] width 150 height 28
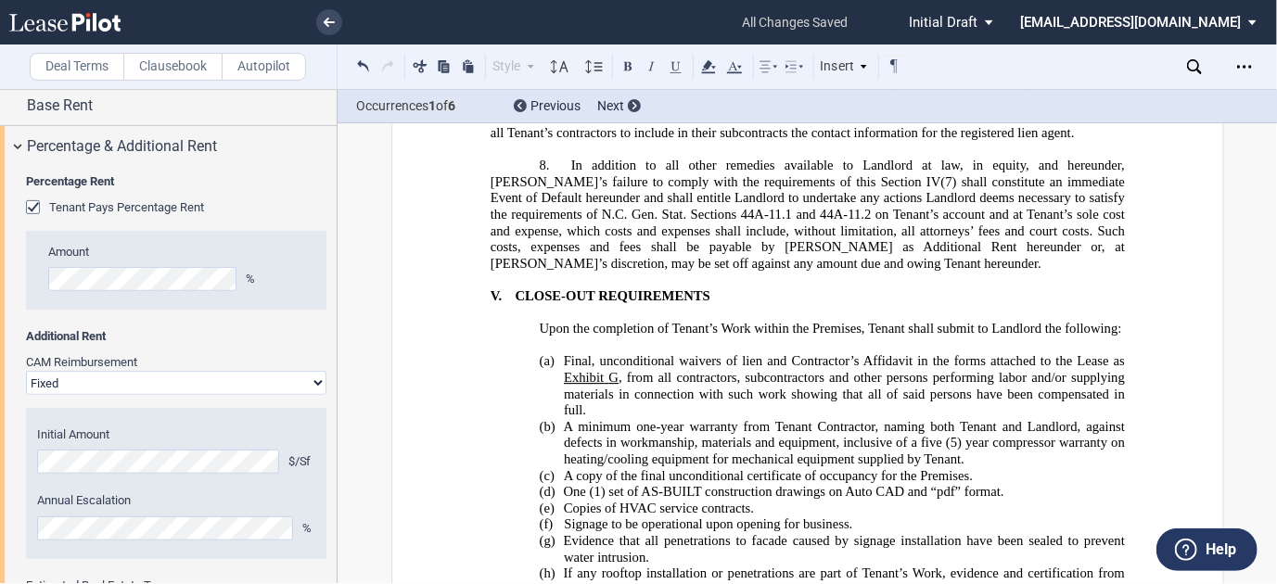
drag, startPoint x: 1026, startPoint y: 305, endPoint x: 641, endPoint y: 299, distance: 385.7
drag, startPoint x: 625, startPoint y: 297, endPoint x: 1062, endPoint y: 296, distance: 436.7
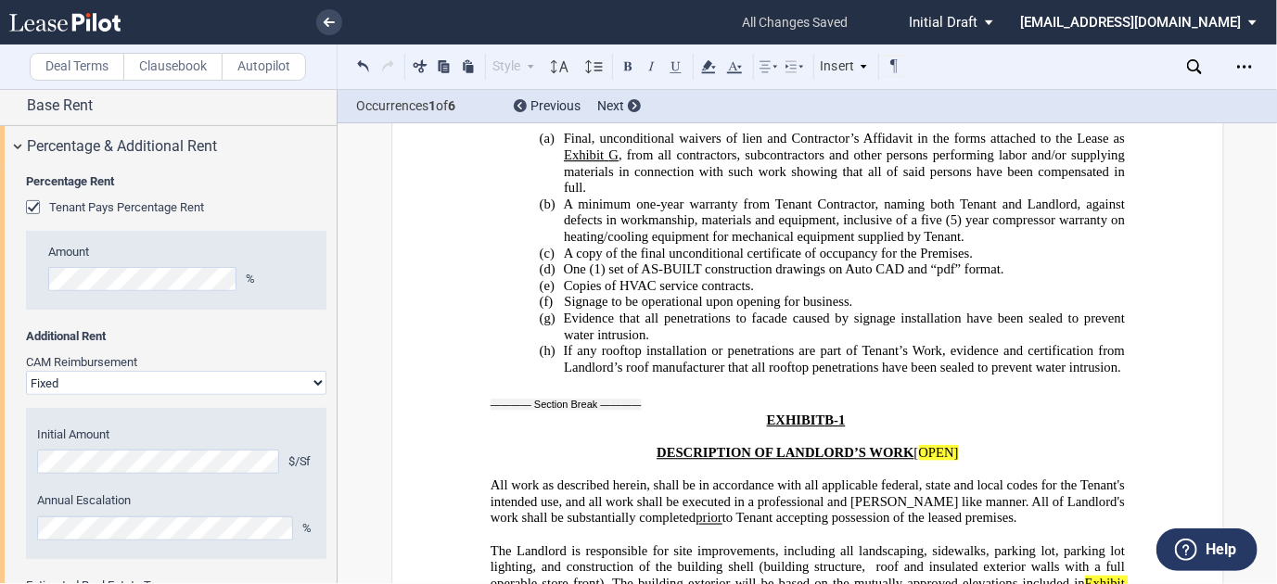
drag, startPoint x: 670, startPoint y: 327, endPoint x: 686, endPoint y: 327, distance: 15.8
drag, startPoint x: 928, startPoint y: 325, endPoint x: 661, endPoint y: 324, distance: 267.0
drag, startPoint x: 659, startPoint y: 324, endPoint x: 581, endPoint y: 324, distance: 77.9
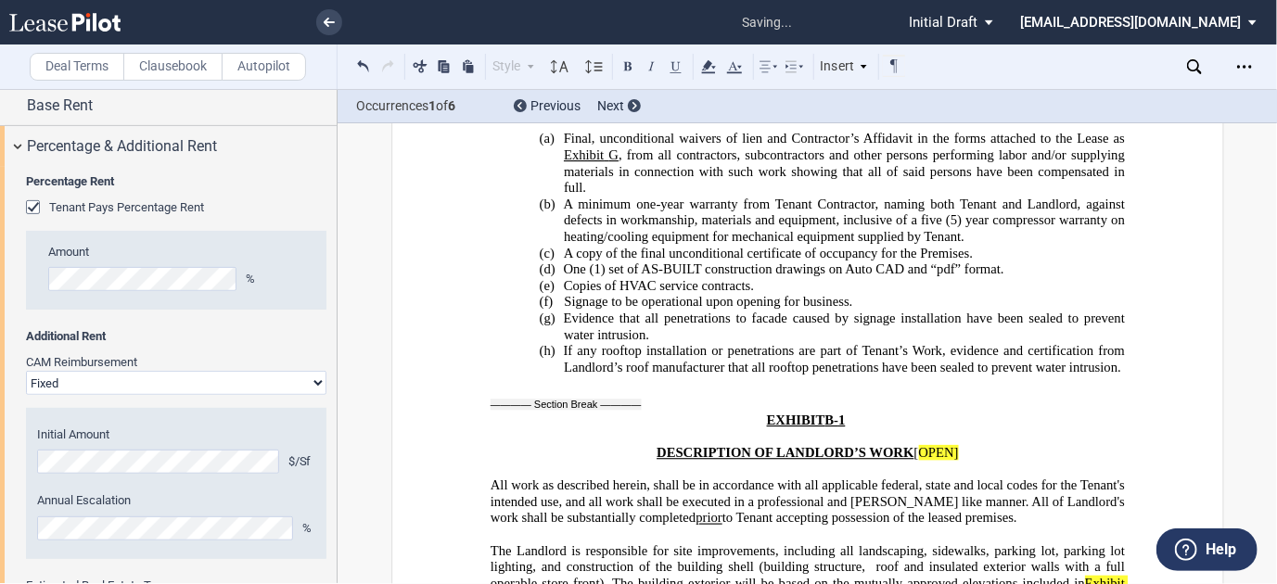
click at [717, 68] on icon at bounding box center [708, 67] width 22 height 22
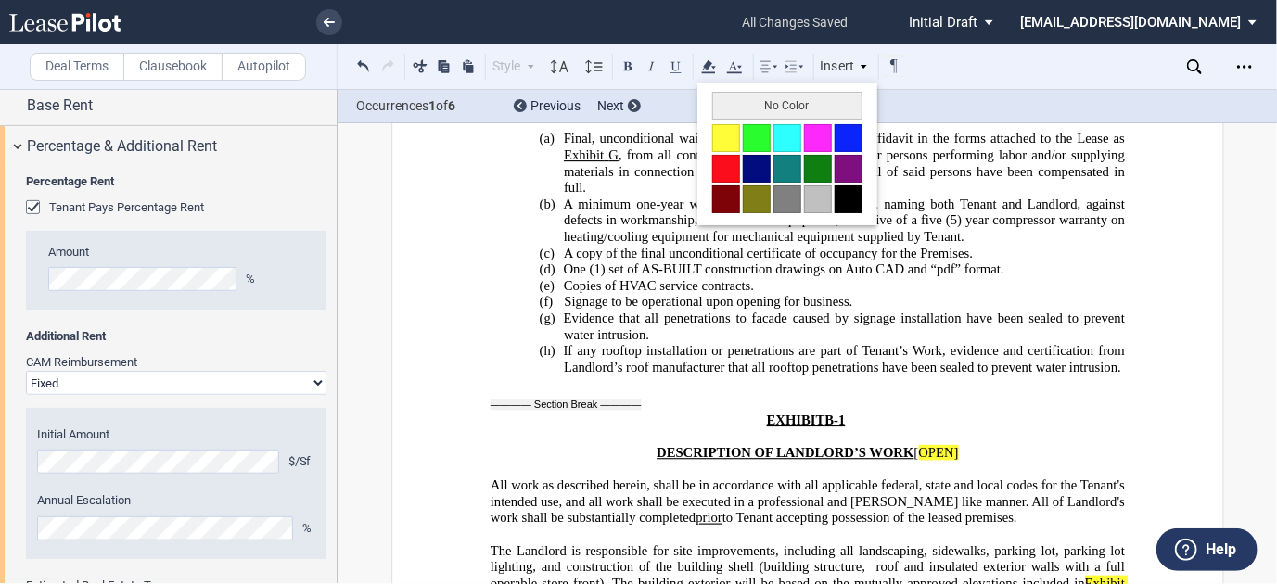
click at [731, 108] on button "No Color" at bounding box center [787, 106] width 150 height 28
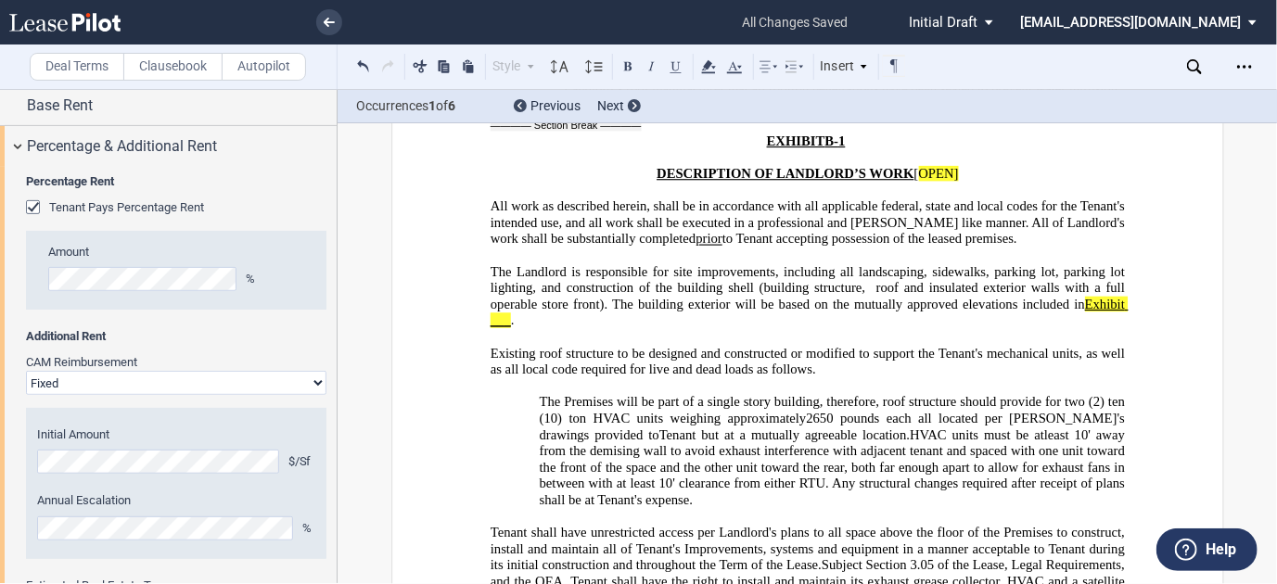
scroll to position [38822, 0]
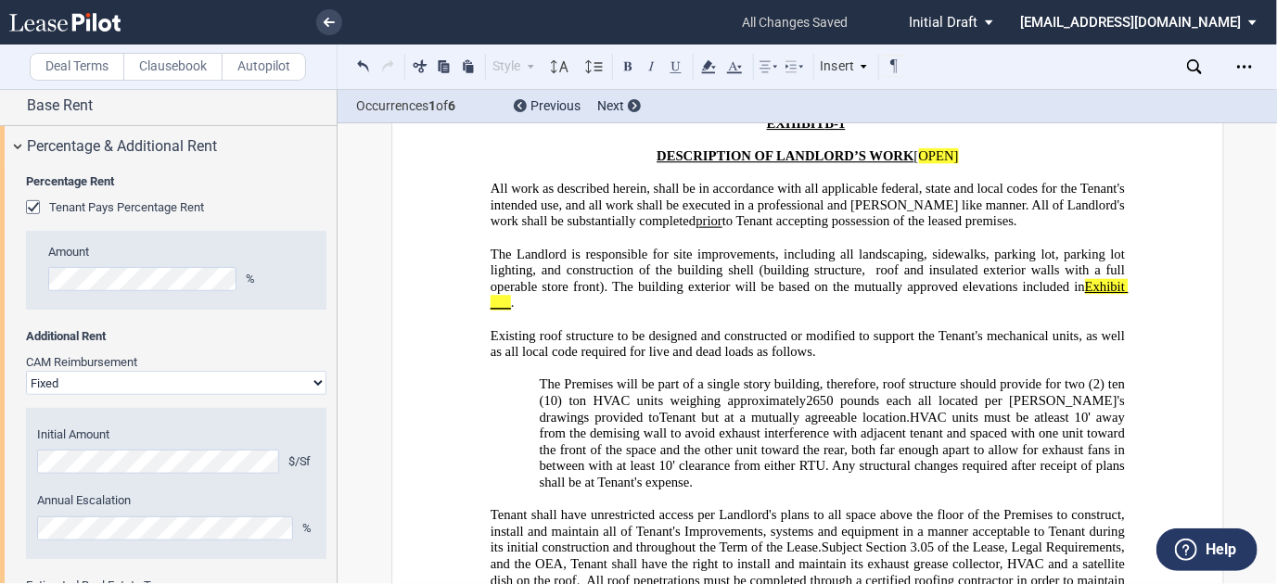
drag, startPoint x: 525, startPoint y: 281, endPoint x: 638, endPoint y: 291, distance: 113.6
drag, startPoint x: 665, startPoint y: 298, endPoint x: 526, endPoint y: 278, distance: 140.4
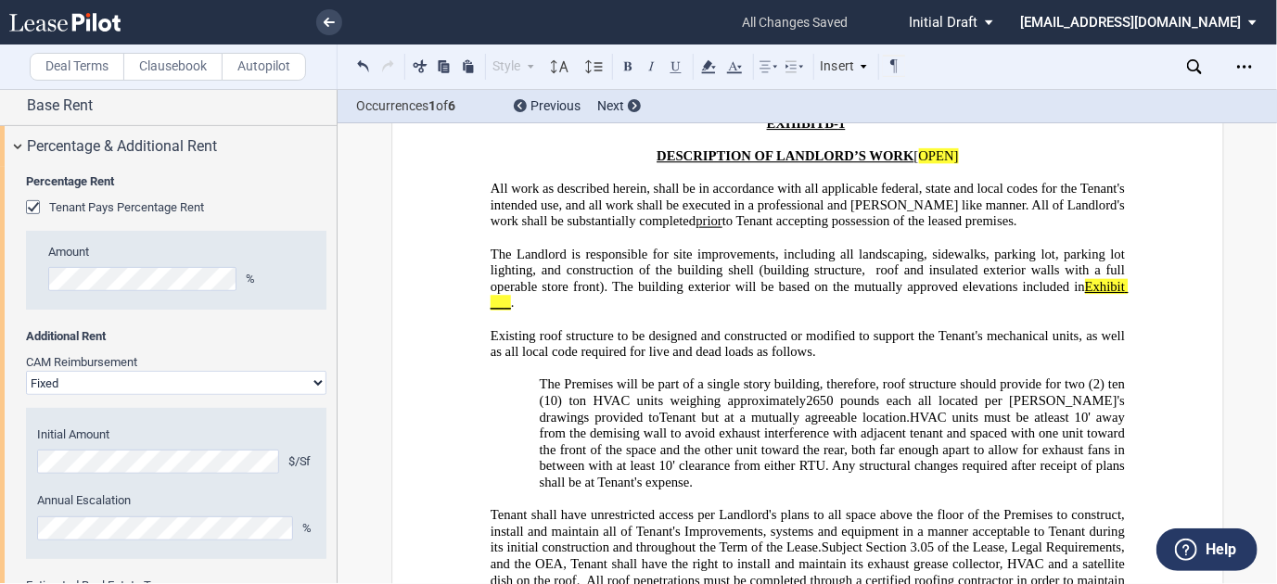
drag, startPoint x: 818, startPoint y: 216, endPoint x: 846, endPoint y: 203, distance: 30.7
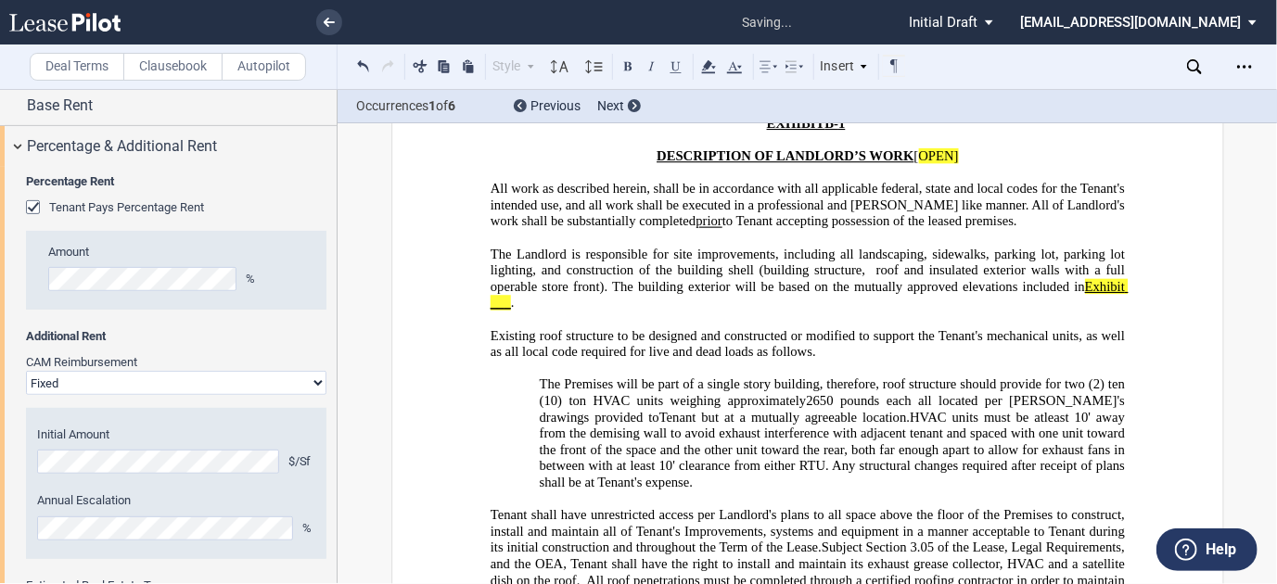
drag, startPoint x: 529, startPoint y: 234, endPoint x: 879, endPoint y: 261, distance: 350.5
click at [719, 65] on div "Style Normal 8pt 9pt 10pt 10.5pt 11pt 12pt 14pt 16pt Normal 1 1.15 1.5 2 3 No C…" at bounding box center [629, 67] width 554 height 24
click at [703, 70] on use at bounding box center [708, 66] width 14 height 13
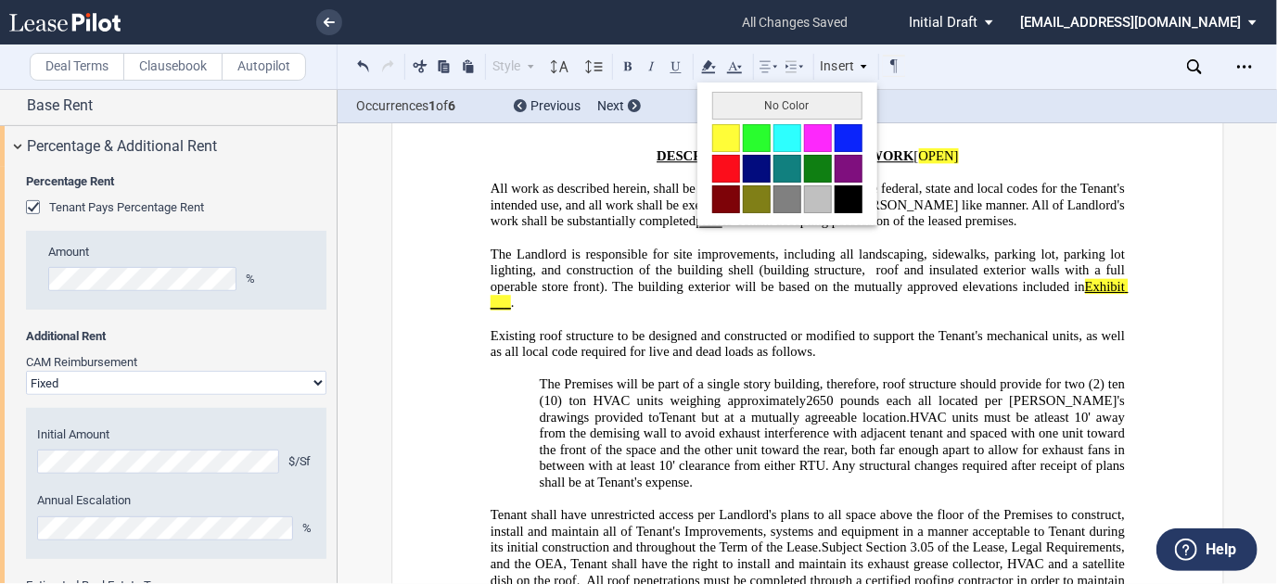
click at [753, 103] on button "No Color" at bounding box center [787, 106] width 150 height 28
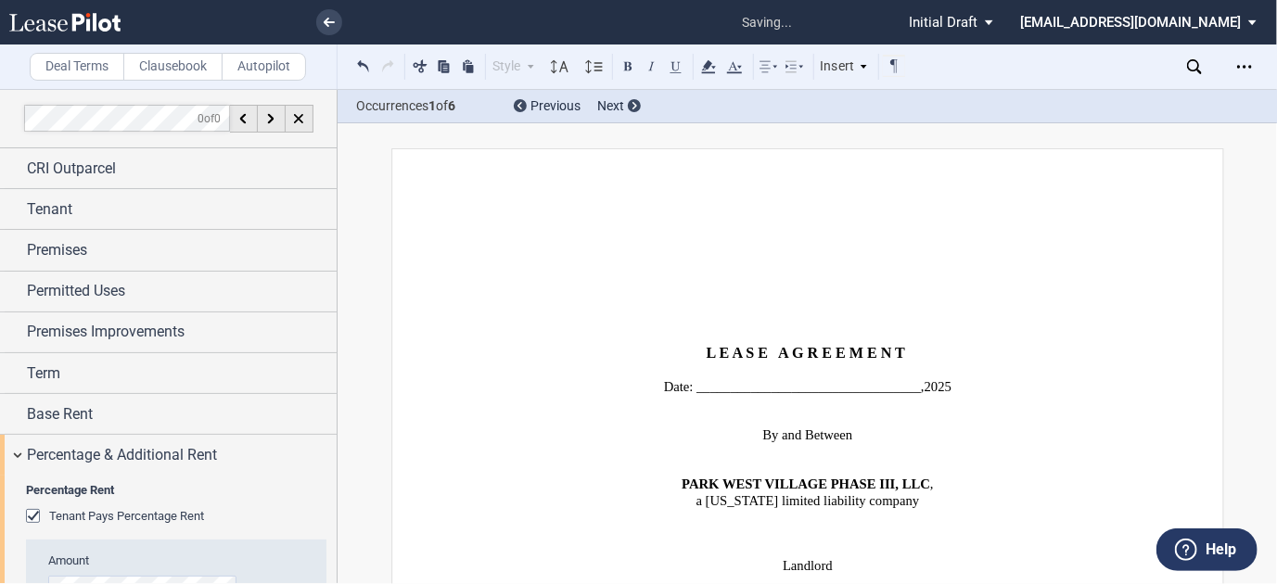
scroll to position [309, 0]
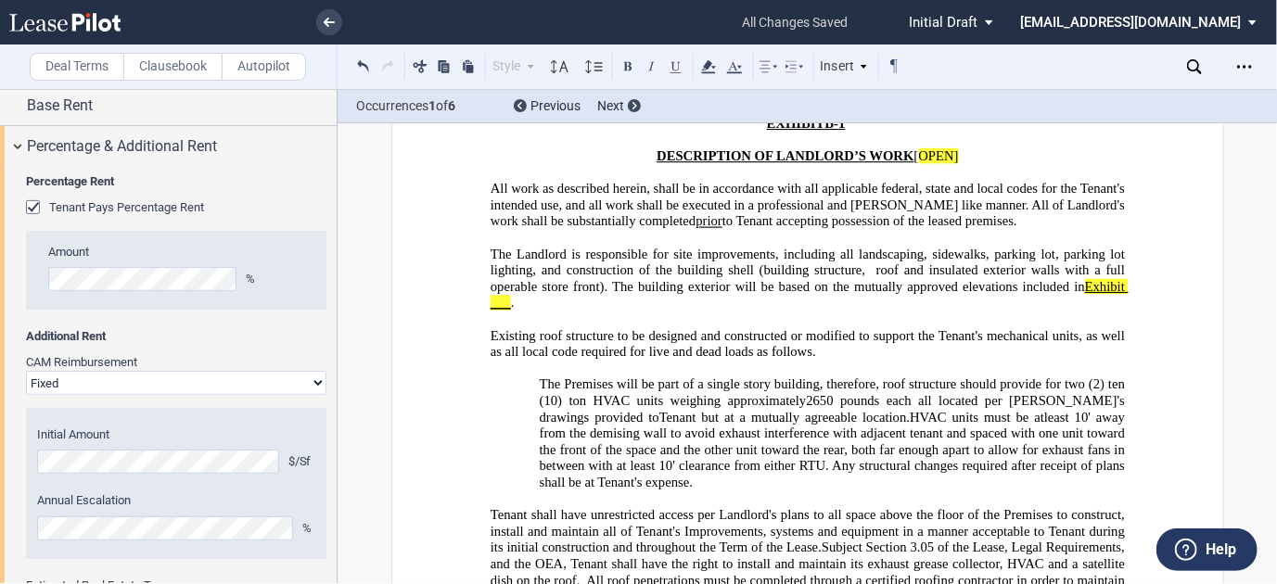
drag, startPoint x: 756, startPoint y: 250, endPoint x: 861, endPoint y: 277, distance: 109.1
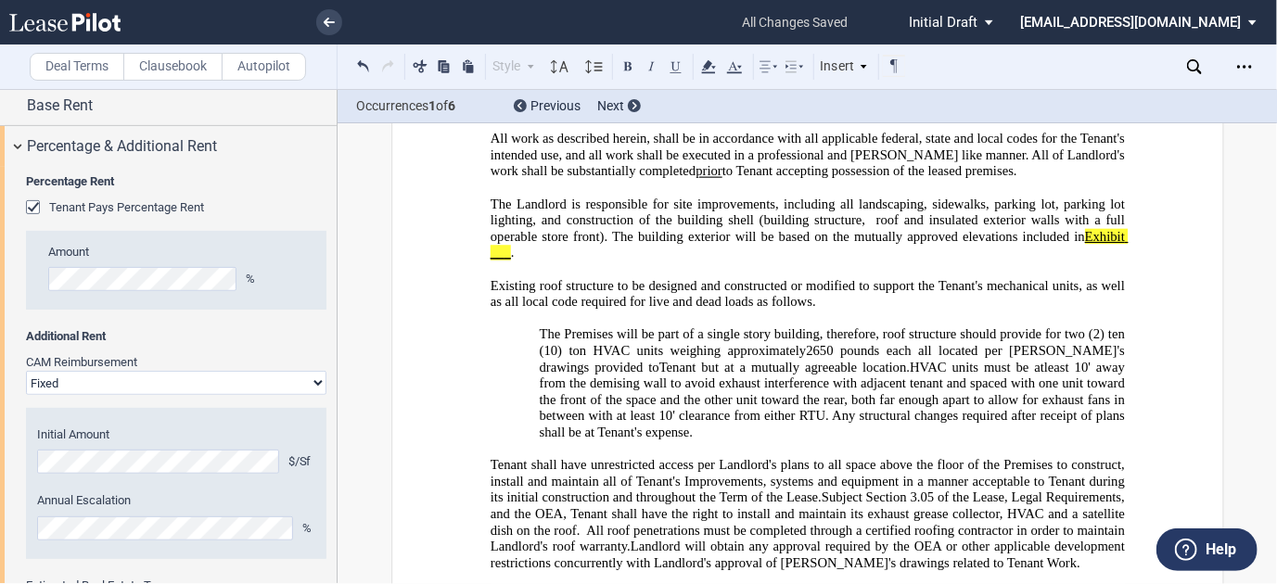
scroll to position [38970, 0]
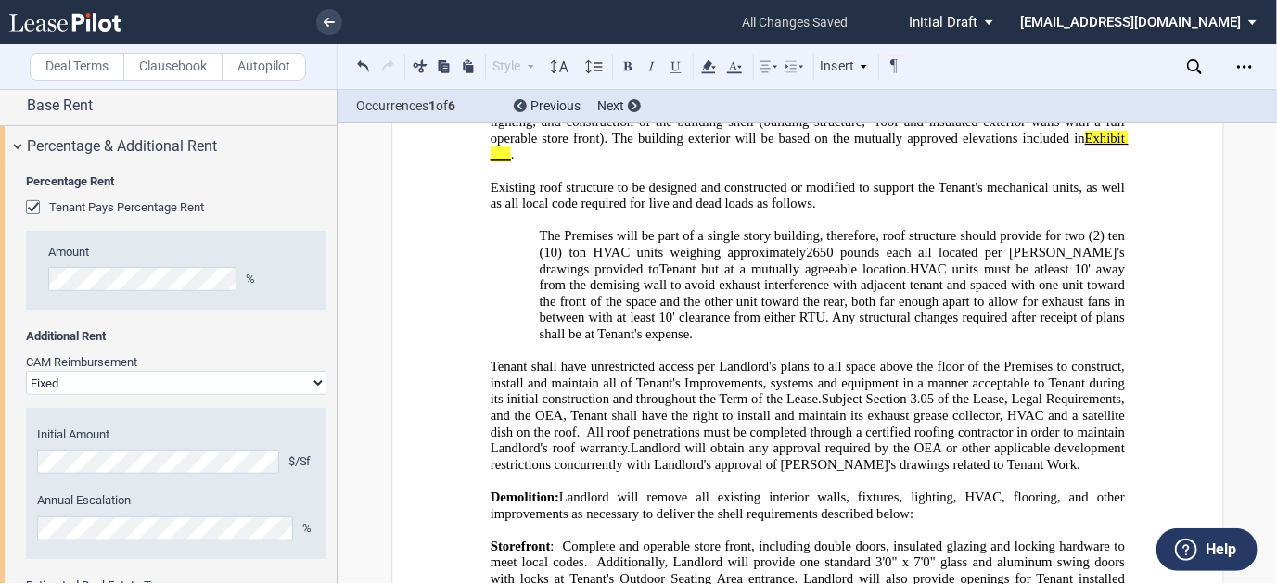
drag, startPoint x: 757, startPoint y: 193, endPoint x: 589, endPoint y: 192, distance: 167.8
drag, startPoint x: 1100, startPoint y: 181, endPoint x: 1102, endPoint y: 191, distance: 10.6
click at [711, 68] on icon at bounding box center [708, 67] width 22 height 22
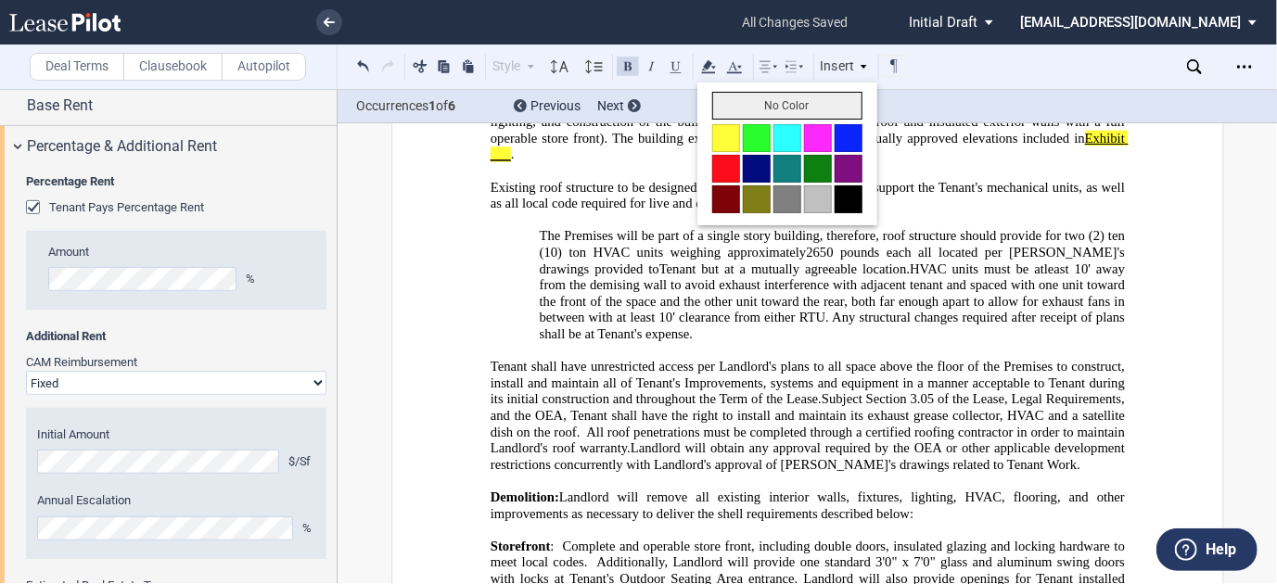
click at [747, 112] on button "No Color" at bounding box center [787, 106] width 150 height 28
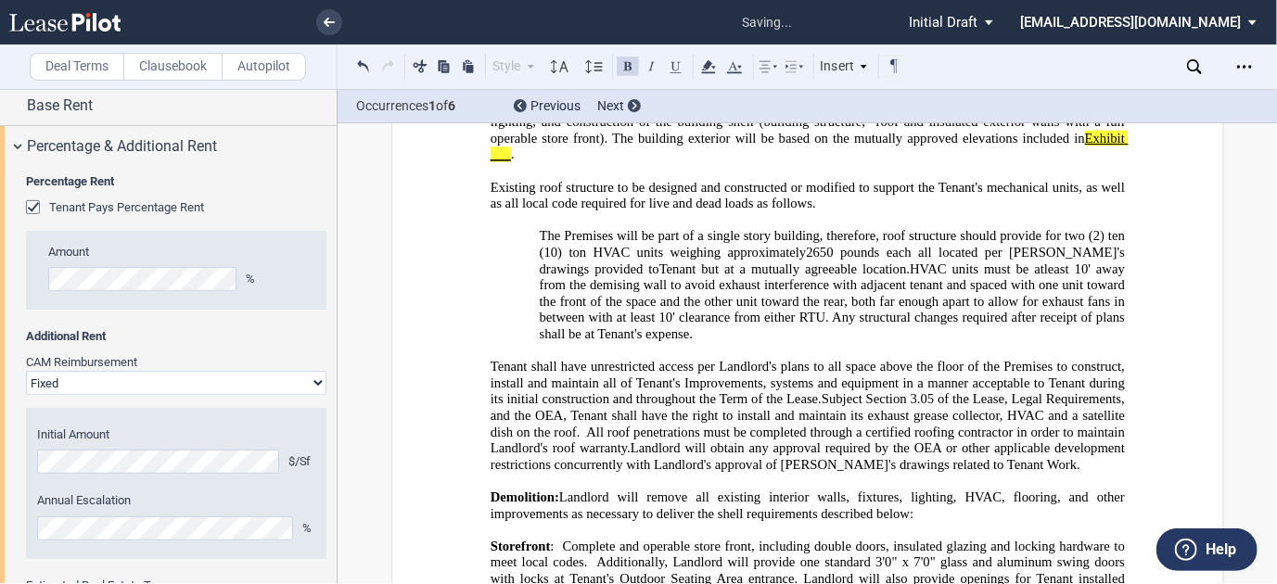
drag, startPoint x: 543, startPoint y: 222, endPoint x: 920, endPoint y: 330, distance: 391.7
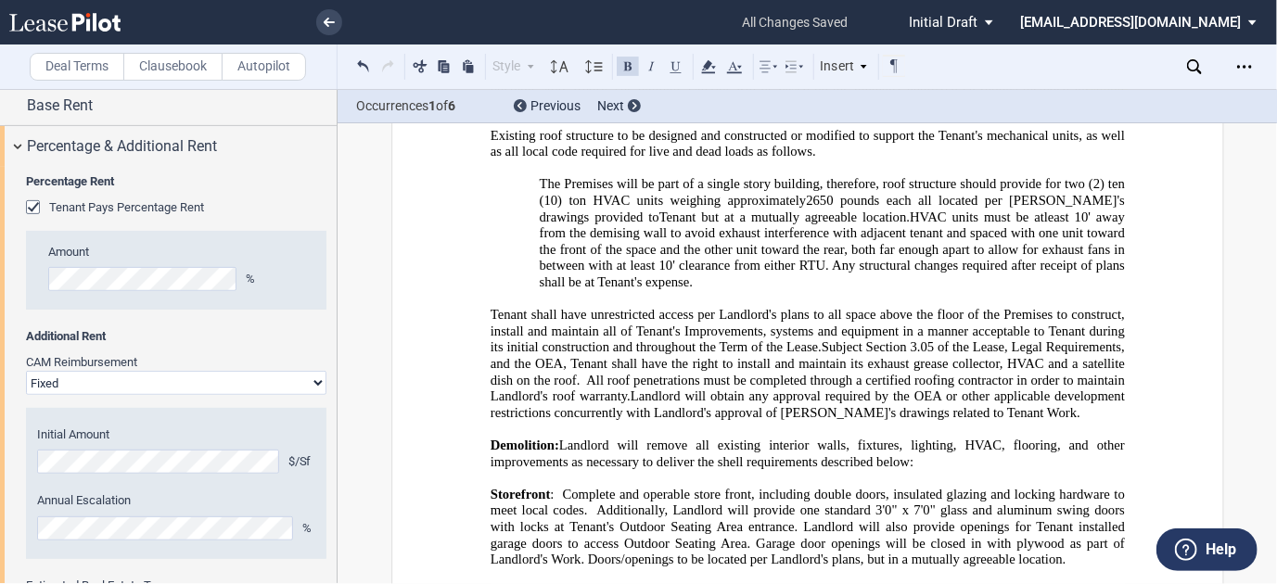
scroll to position [39044, 0]
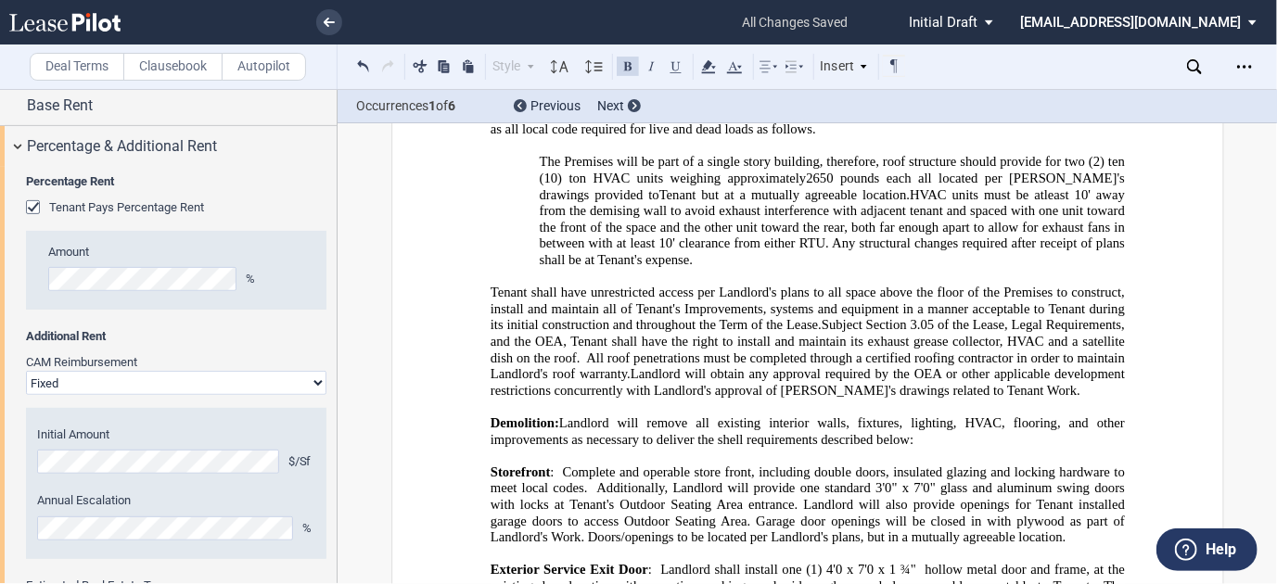
drag, startPoint x: 563, startPoint y: 346, endPoint x: 605, endPoint y: 346, distance: 42.6
drag, startPoint x: 1043, startPoint y: 413, endPoint x: 515, endPoint y: 297, distance: 540.3
drag, startPoint x: 925, startPoint y: 264, endPoint x: 1038, endPoint y: 290, distance: 116.0
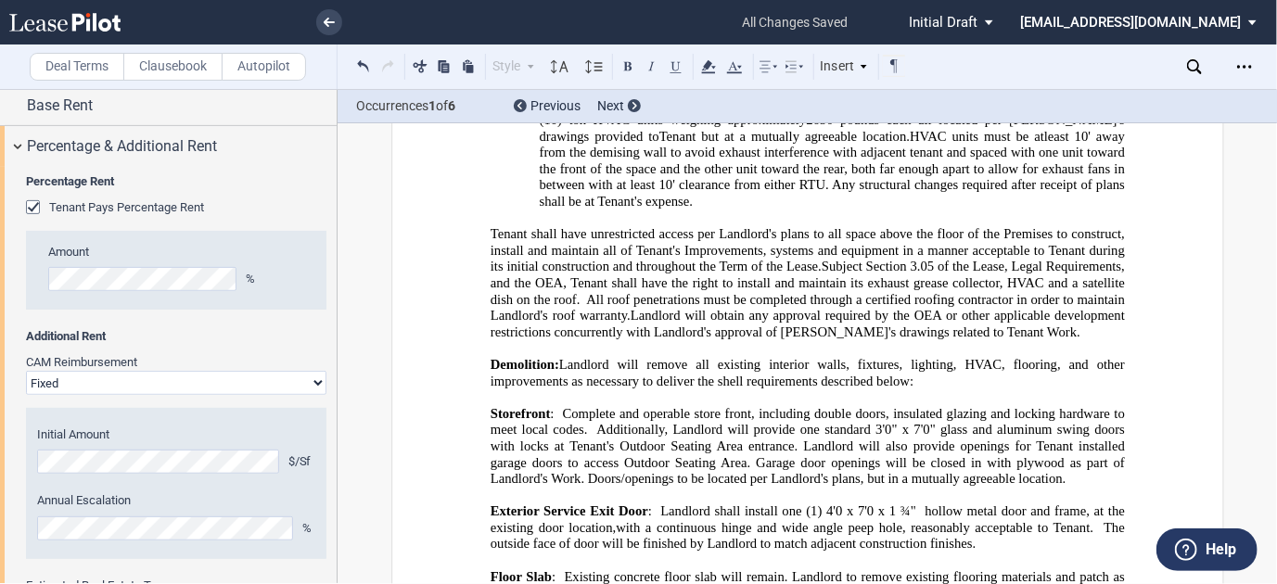
scroll to position [39119, 0]
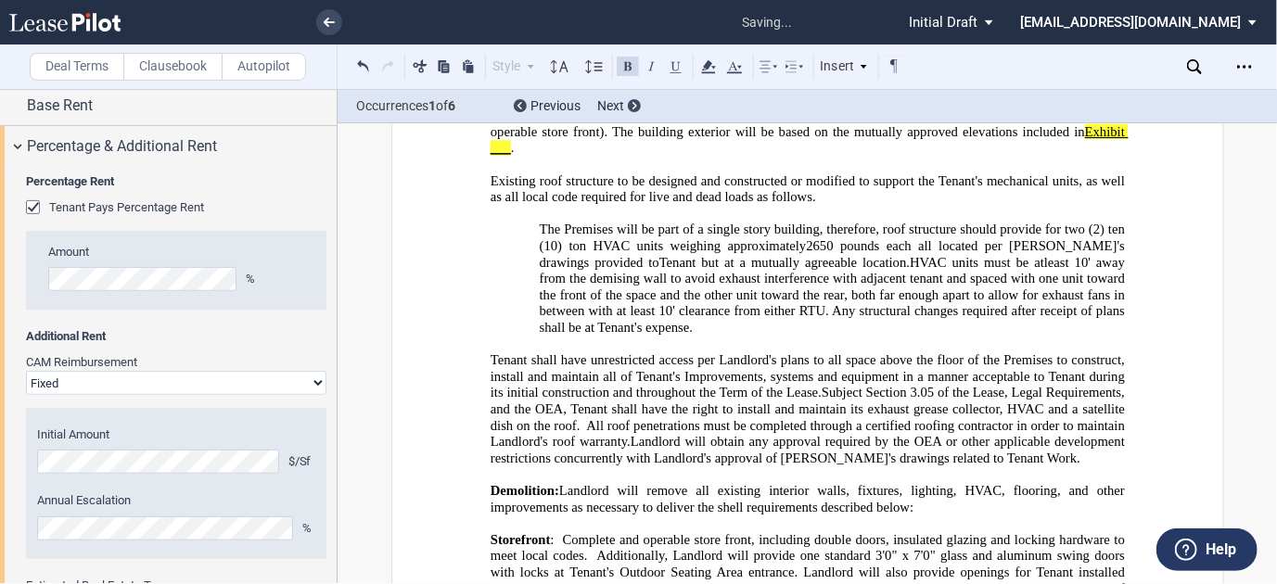
scroll to position [38970, 0]
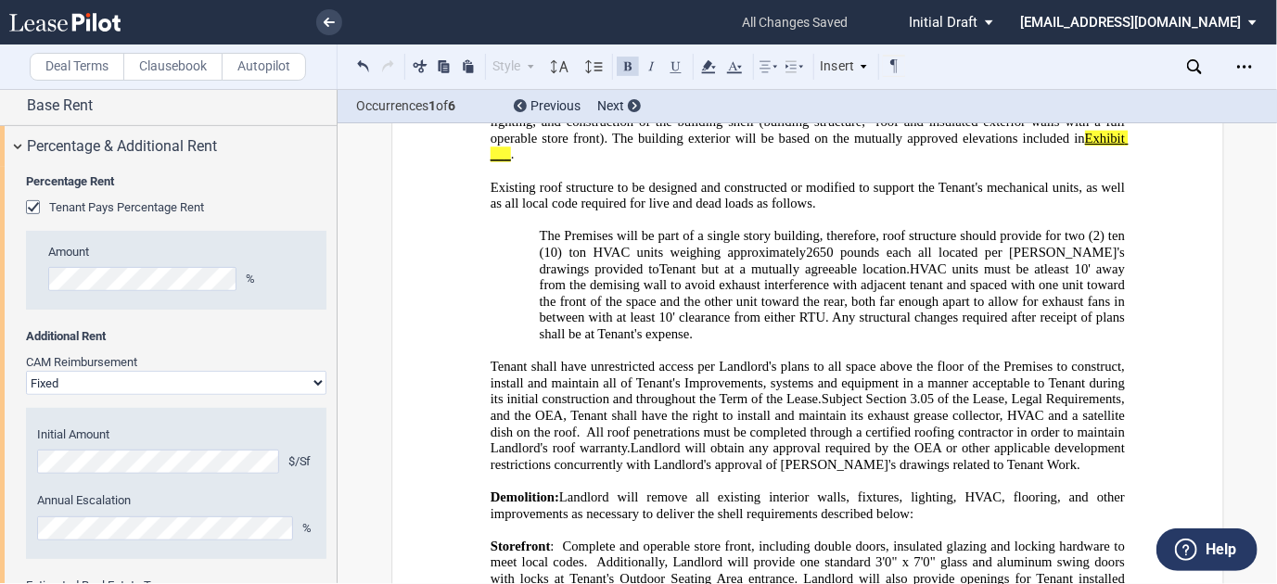
drag, startPoint x: 534, startPoint y: 222, endPoint x: 947, endPoint y: 339, distance: 429.9
click at [717, 68] on icon at bounding box center [708, 67] width 22 height 22
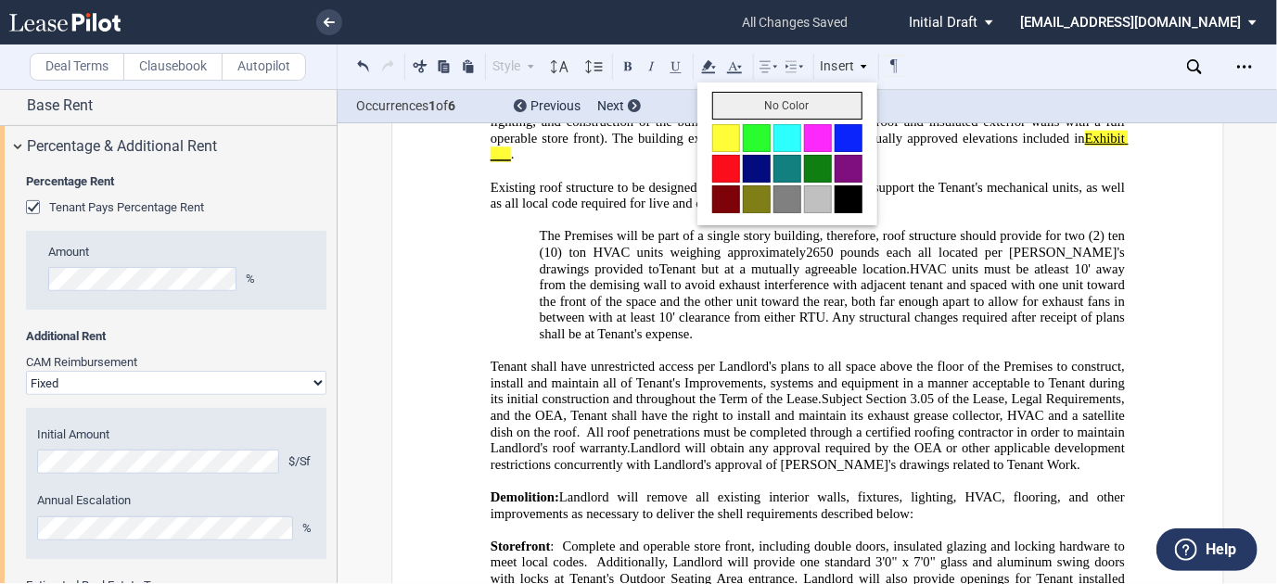
click at [734, 104] on button "No Color" at bounding box center [787, 106] width 150 height 28
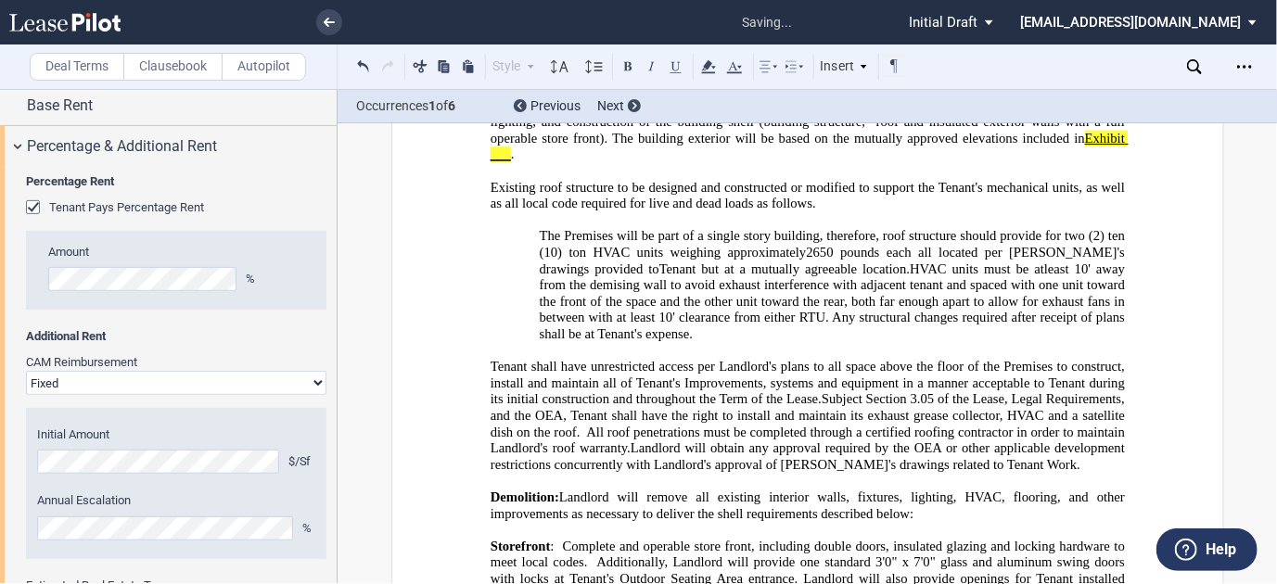
drag, startPoint x: 529, startPoint y: 224, endPoint x: 667, endPoint y: 184, distance: 143.1
click at [743, 70] on icon at bounding box center [734, 67] width 22 height 22
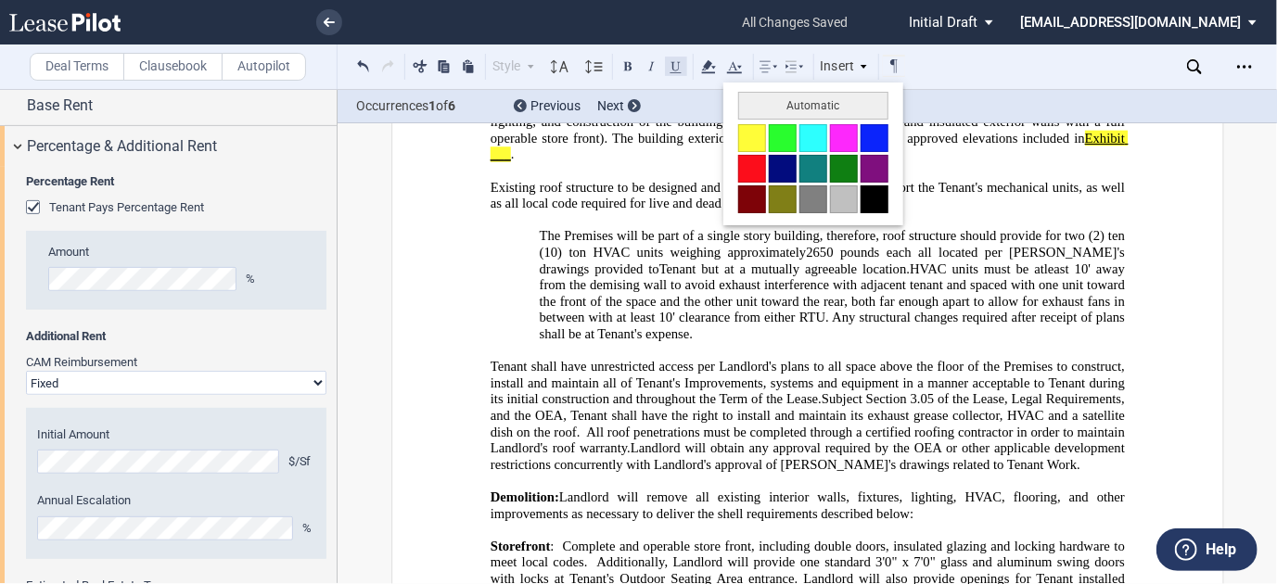
drag, startPoint x: 756, startPoint y: 103, endPoint x: 680, endPoint y: 70, distance: 82.2
click at [717, 89] on md-toolbar "Deal Terms Clausebook Autopilot Style Normal 8pt 9pt 10pt 10.5pt 11pt 12pt 14pt…" at bounding box center [638, 67] width 1277 height 45
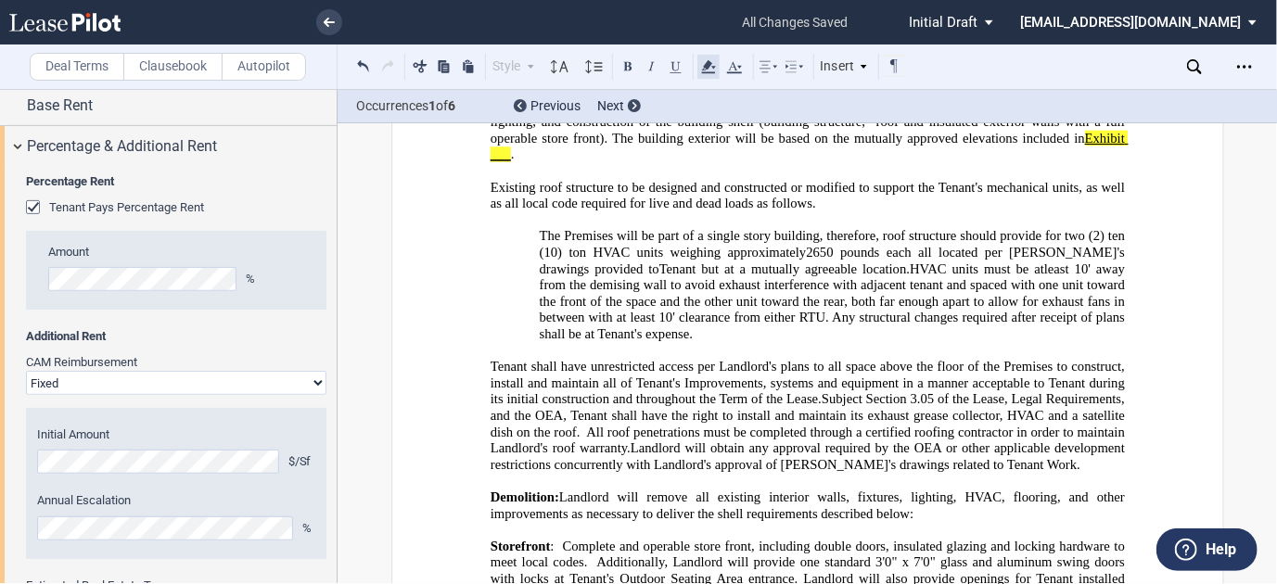
click at [709, 70] on icon at bounding box center [708, 67] width 22 height 22
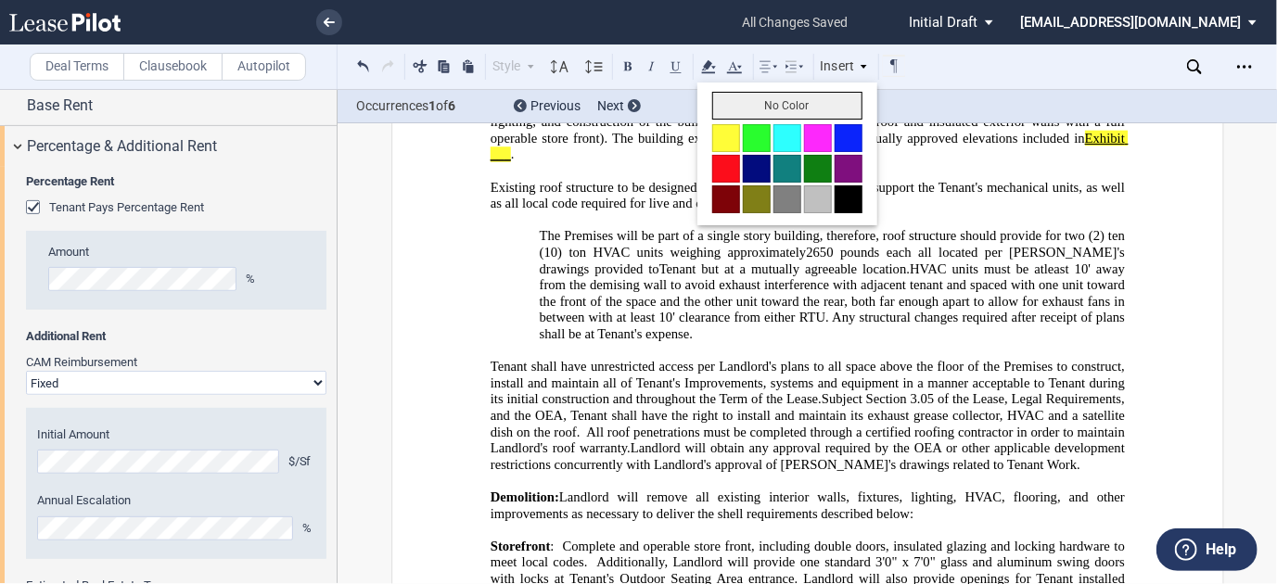
click at [735, 102] on button "No Color" at bounding box center [787, 106] width 150 height 28
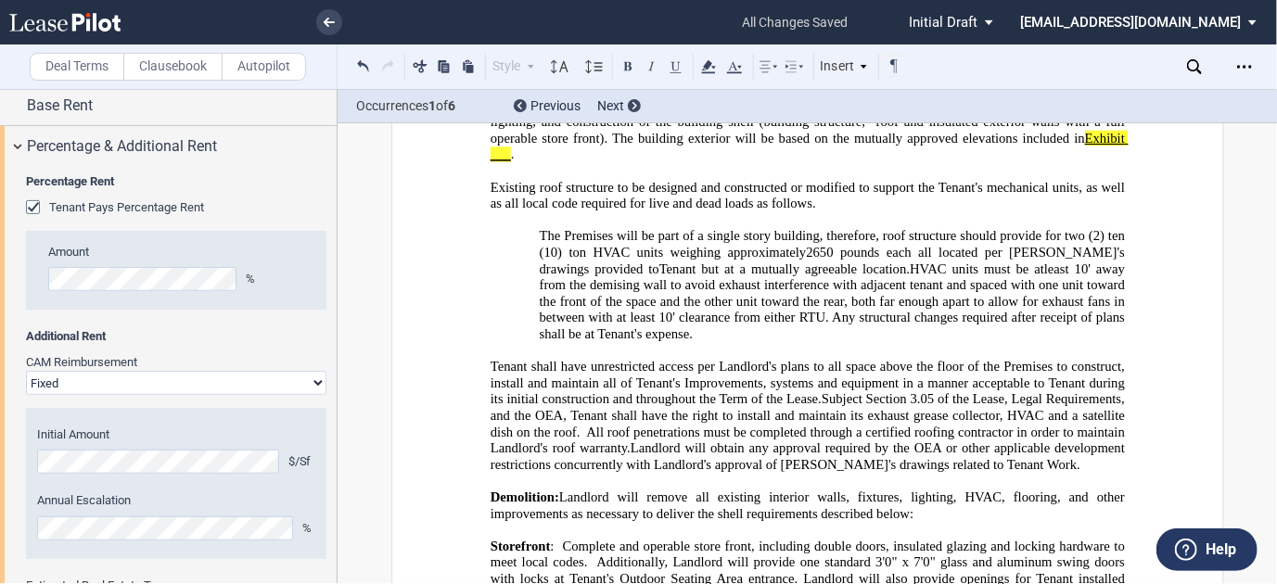
drag, startPoint x: 532, startPoint y: 225, endPoint x: 548, endPoint y: 225, distance: 15.8
click at [716, 71] on icon at bounding box center [708, 67] width 22 height 22
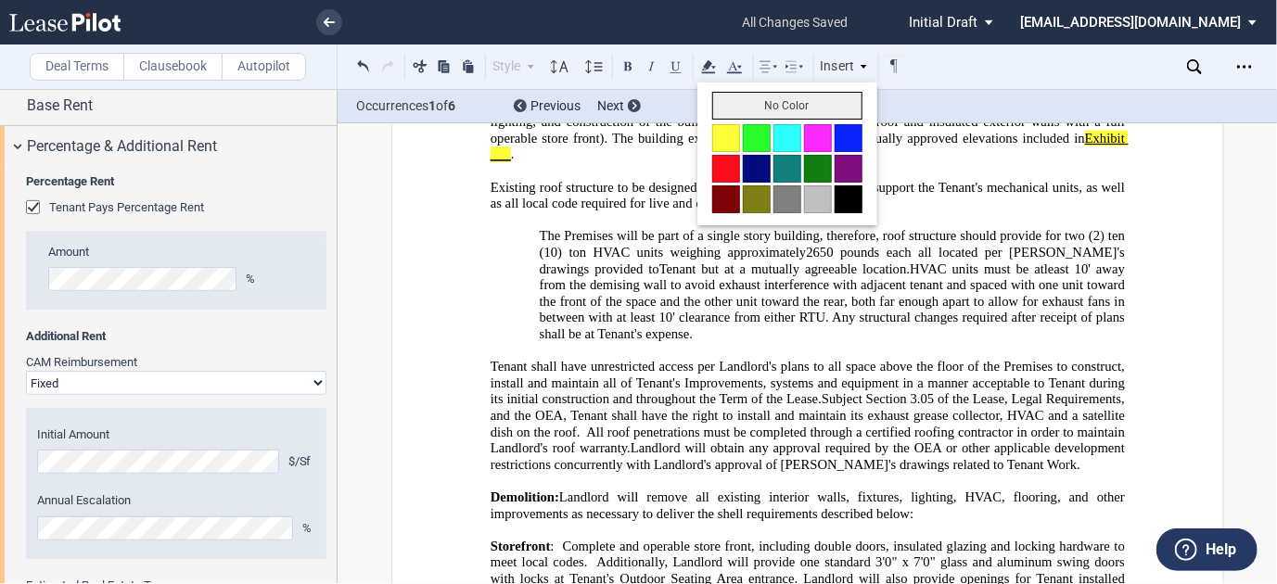
click at [730, 103] on button "No Color" at bounding box center [787, 106] width 150 height 28
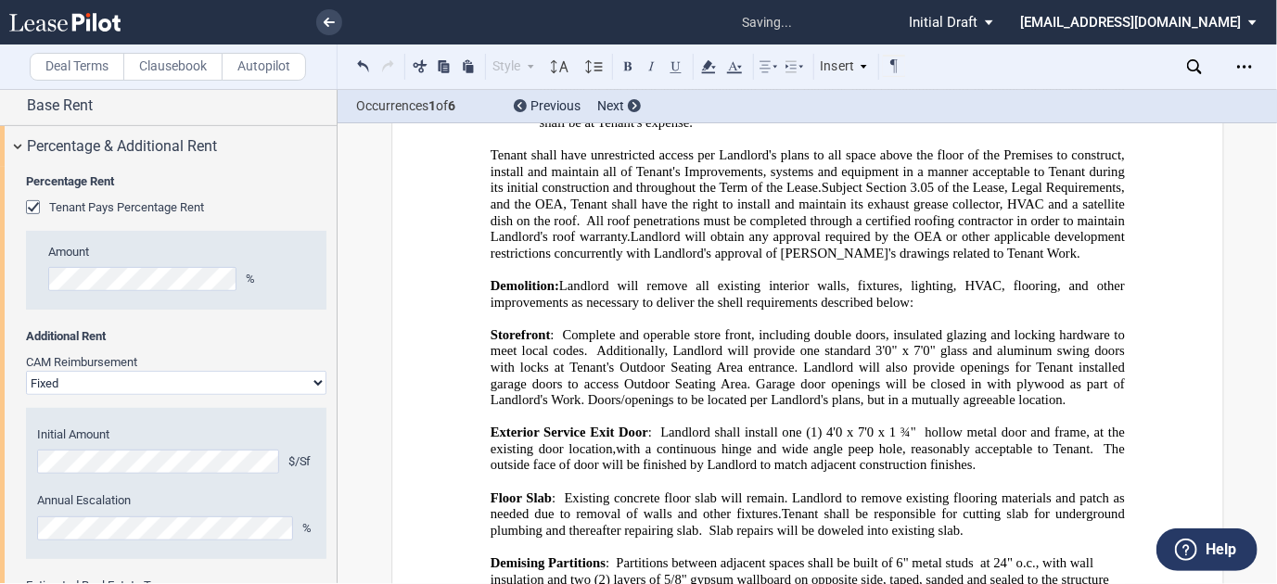
scroll to position [39193, 0]
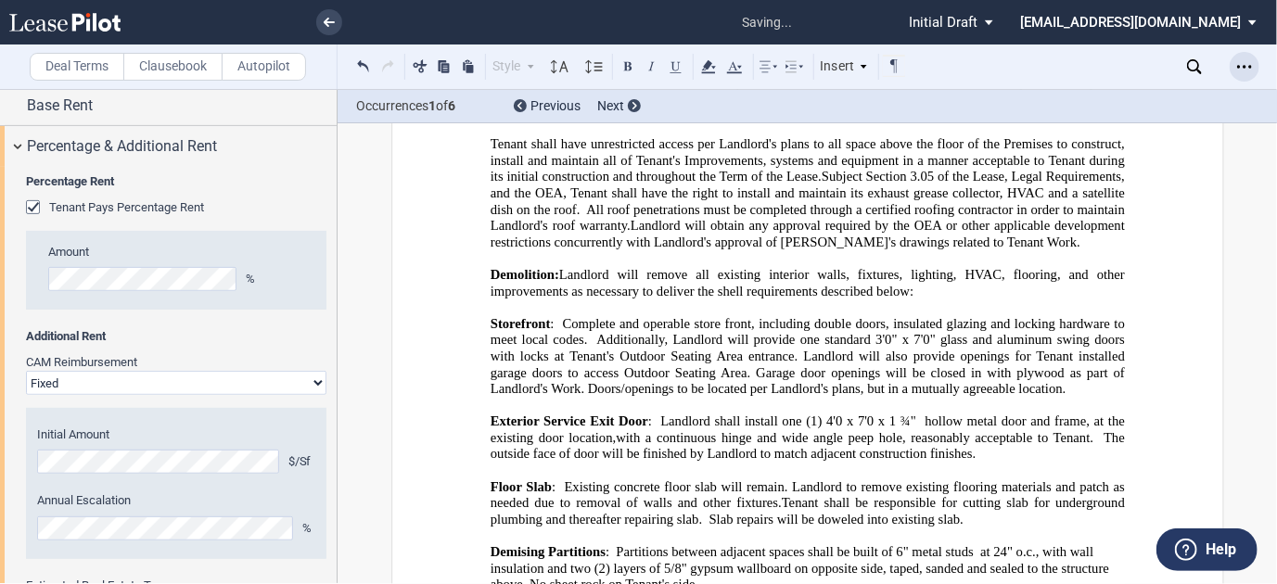
click at [1235, 70] on div "Open Lease options menu" at bounding box center [1244, 67] width 30 height 30
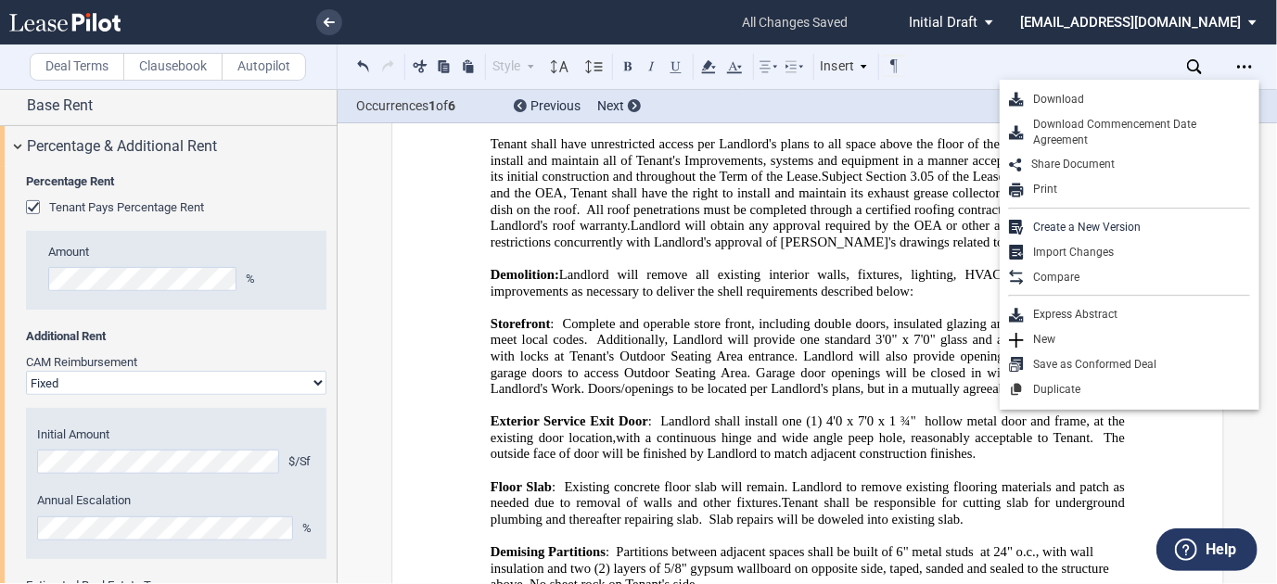
drag, startPoint x: 1138, startPoint y: 97, endPoint x: 1258, endPoint y: 82, distance: 121.5
click at [1137, 98] on div "Download" at bounding box center [1137, 100] width 226 height 16
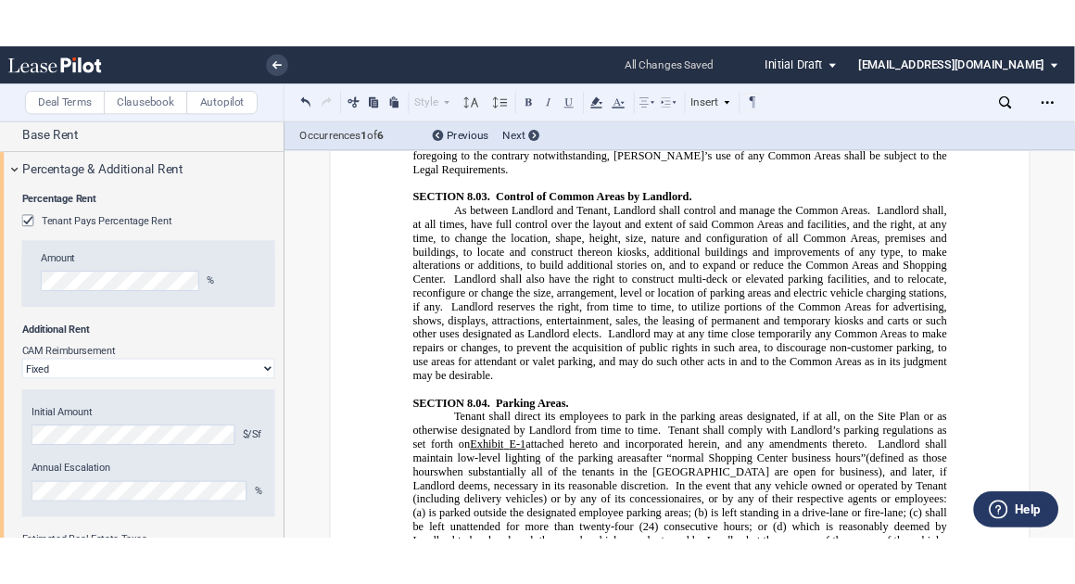
scroll to position [14532, 0]
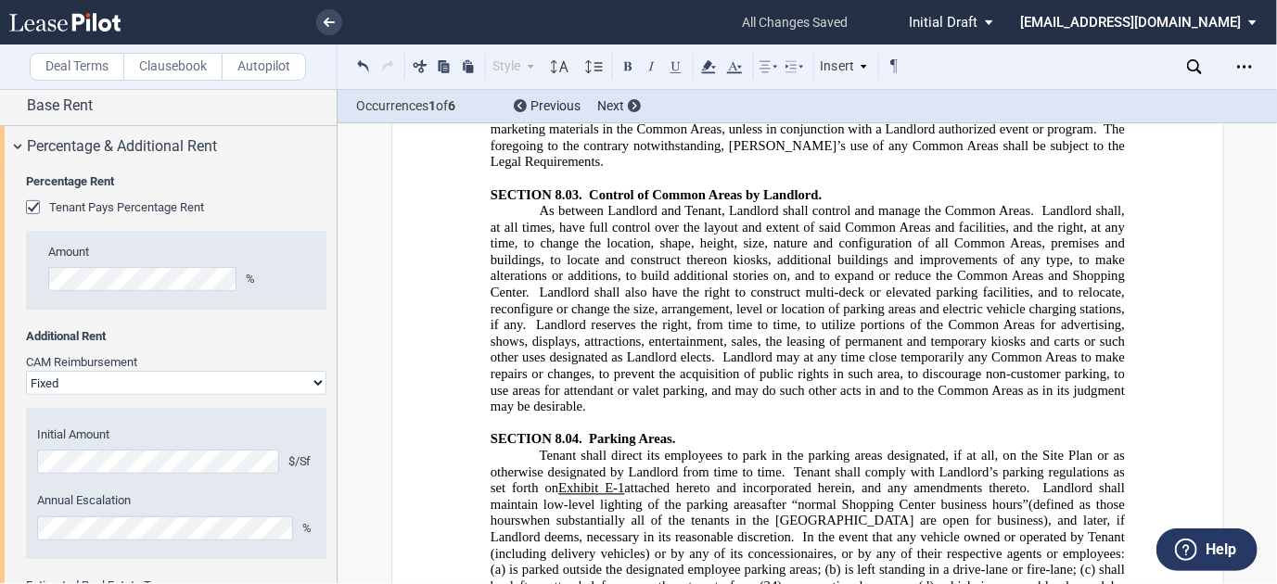
click at [711, 71] on use at bounding box center [708, 66] width 14 height 13
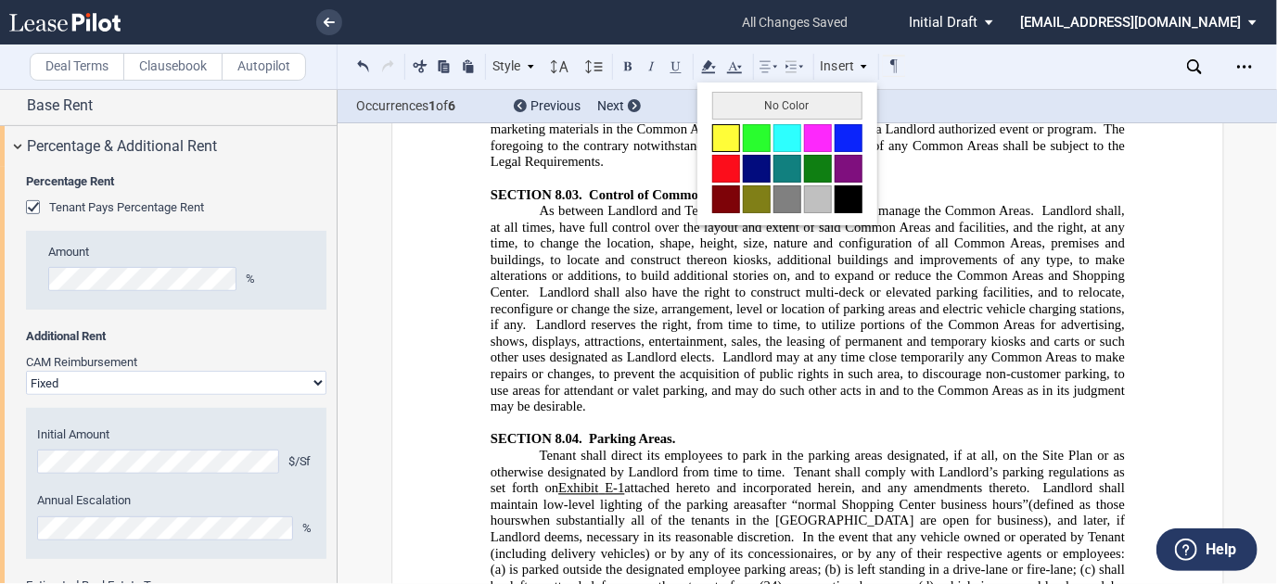
click at [731, 134] on button at bounding box center [726, 138] width 28 height 28
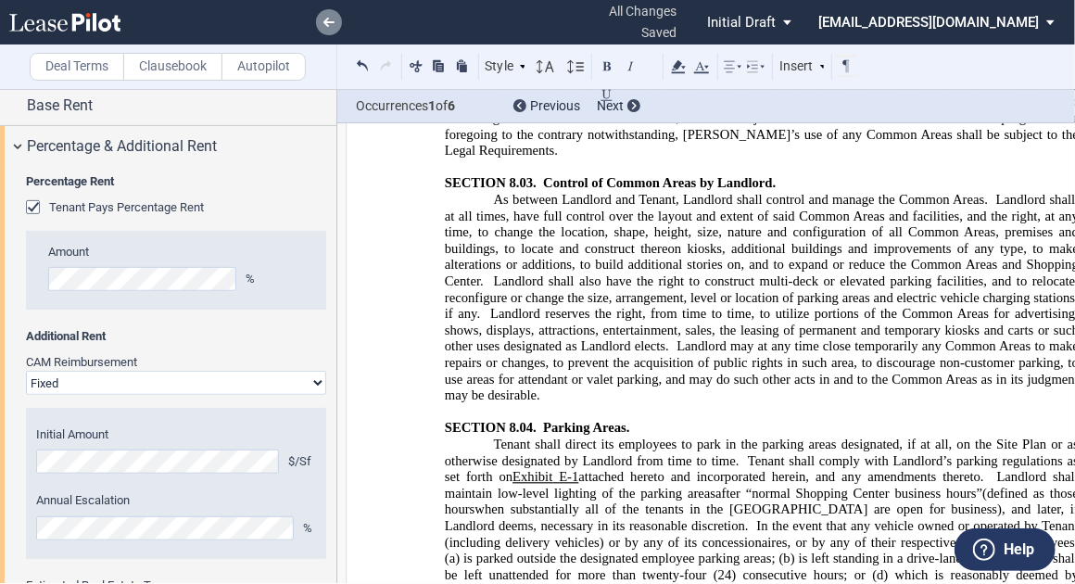
click at [324, 20] on use at bounding box center [329, 22] width 11 height 9
